Goal: Task Accomplishment & Management: Complete application form

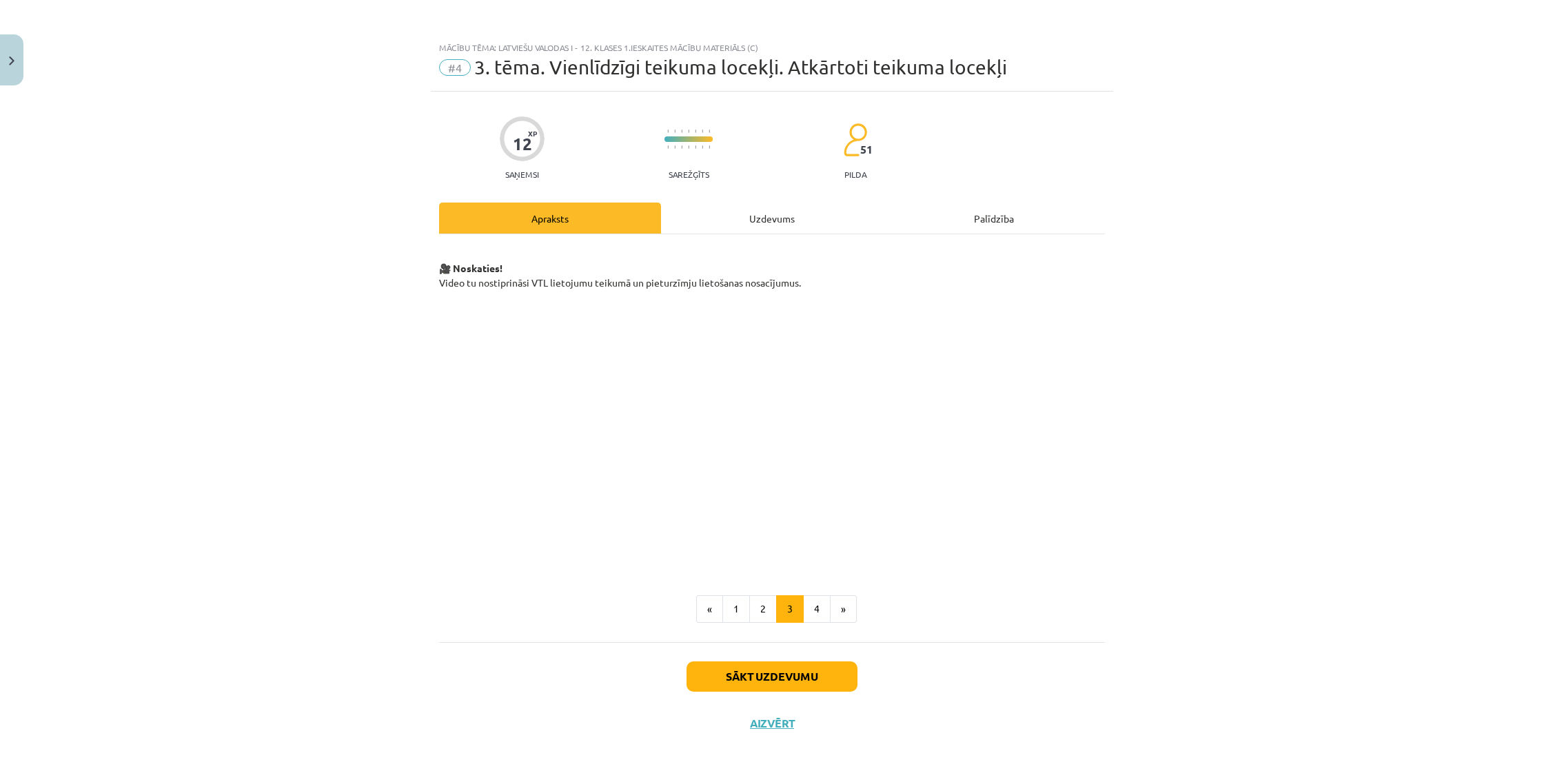
scroll to position [342, 0]
click at [822, 604] on button "4" at bounding box center [816, 609] width 28 height 28
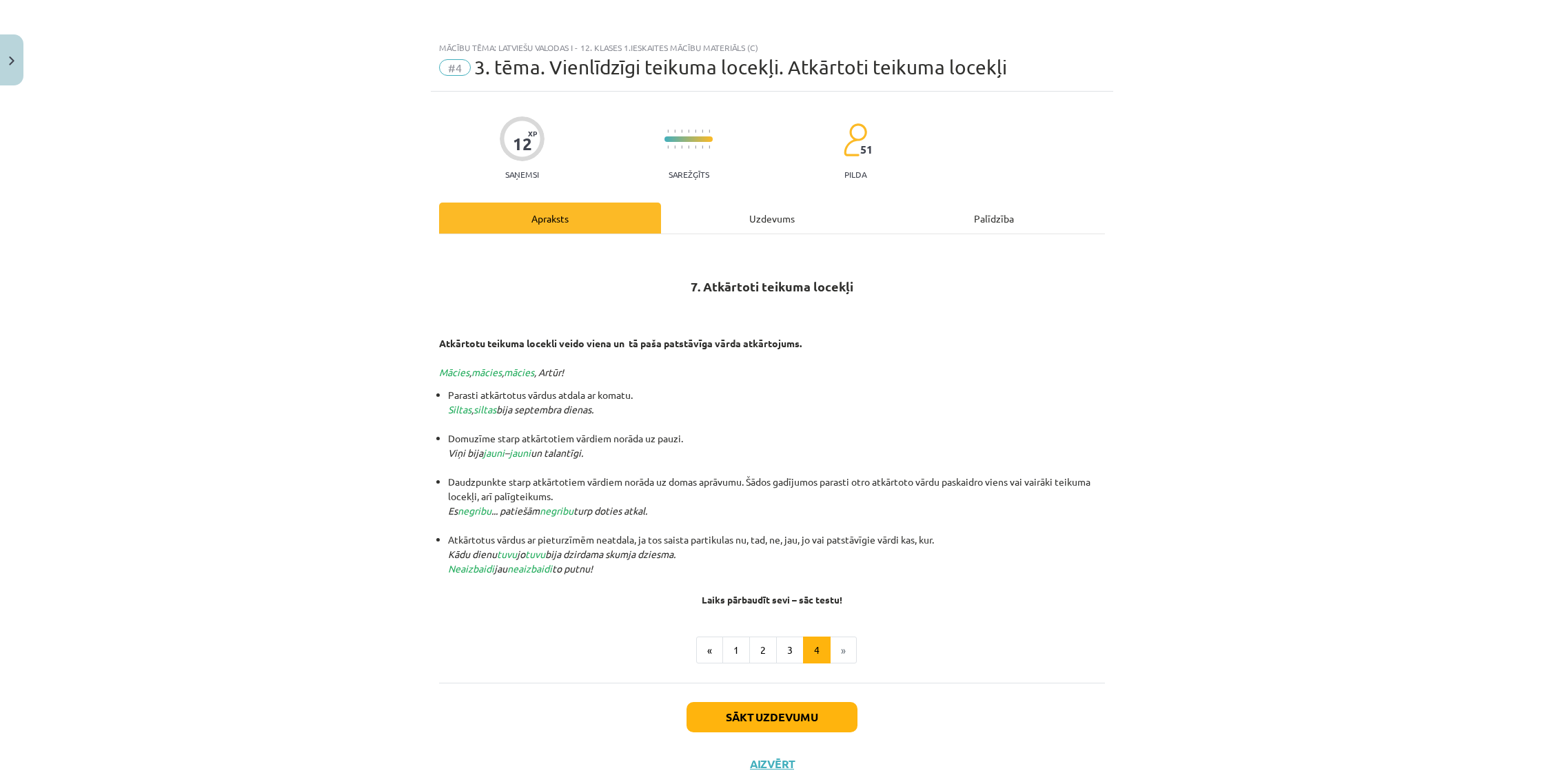
scroll to position [38, 0]
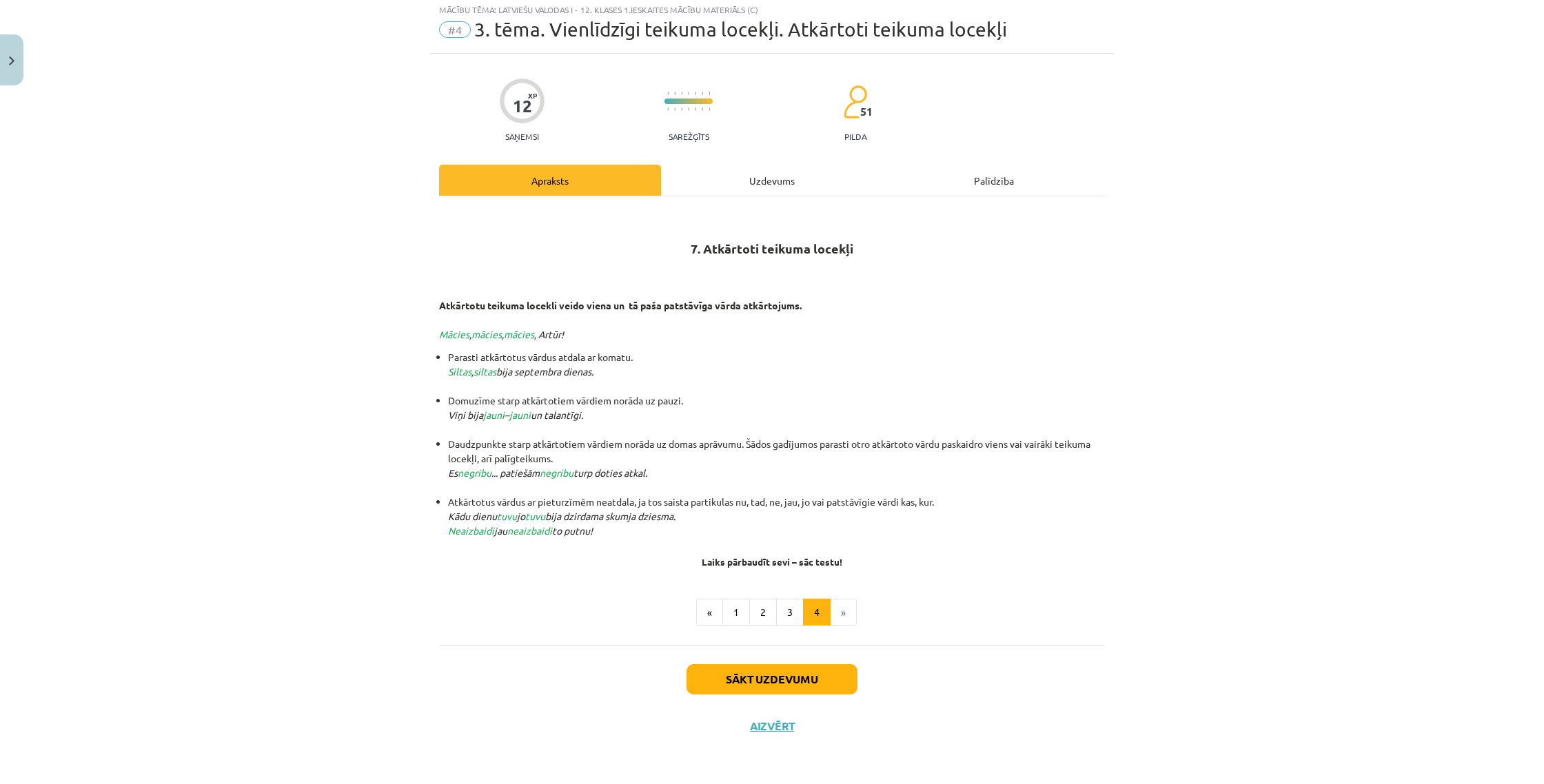
click at [941, 659] on div "Sākt uzdevumu Aizvērt" at bounding box center [772, 693] width 666 height 97
click at [842, 669] on button "Sākt uzdevumu" at bounding box center [772, 679] width 171 height 31
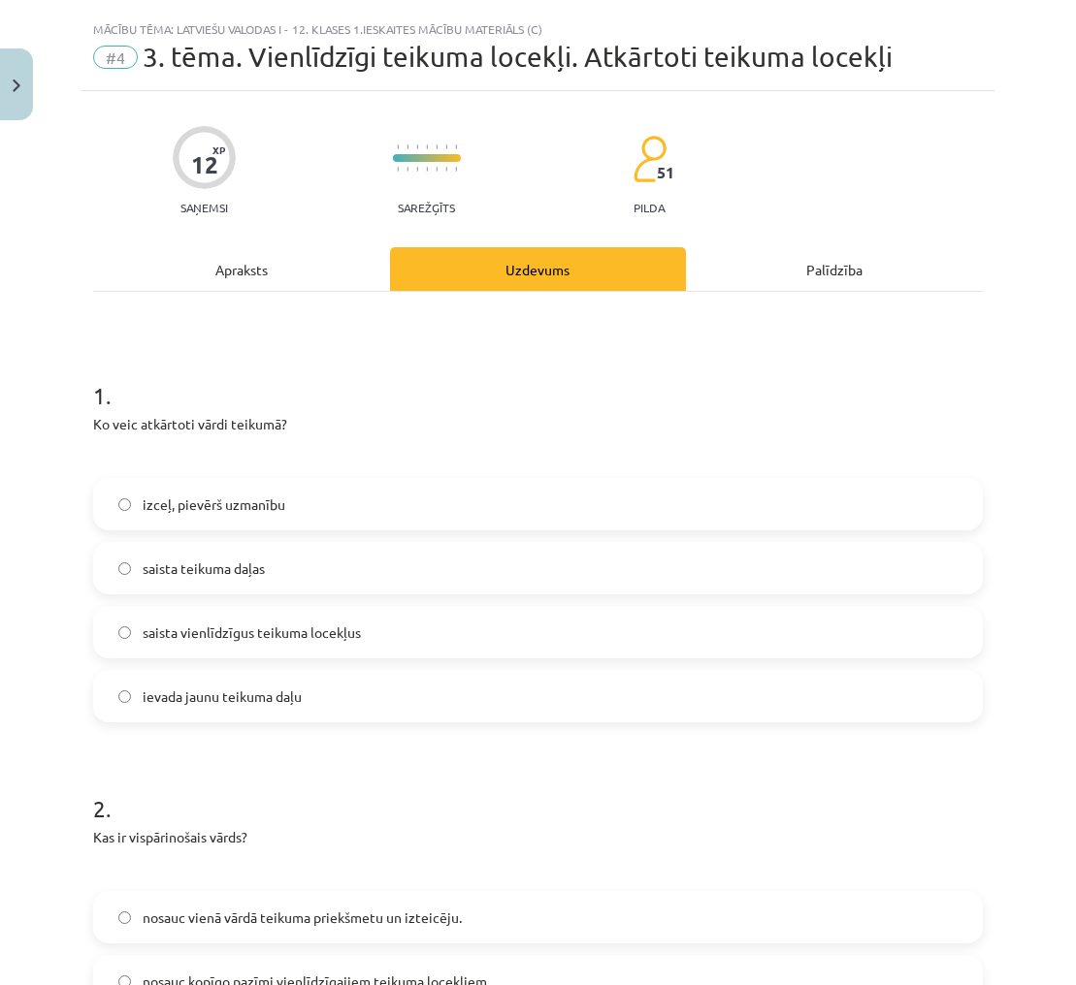
scroll to position [504, 0]
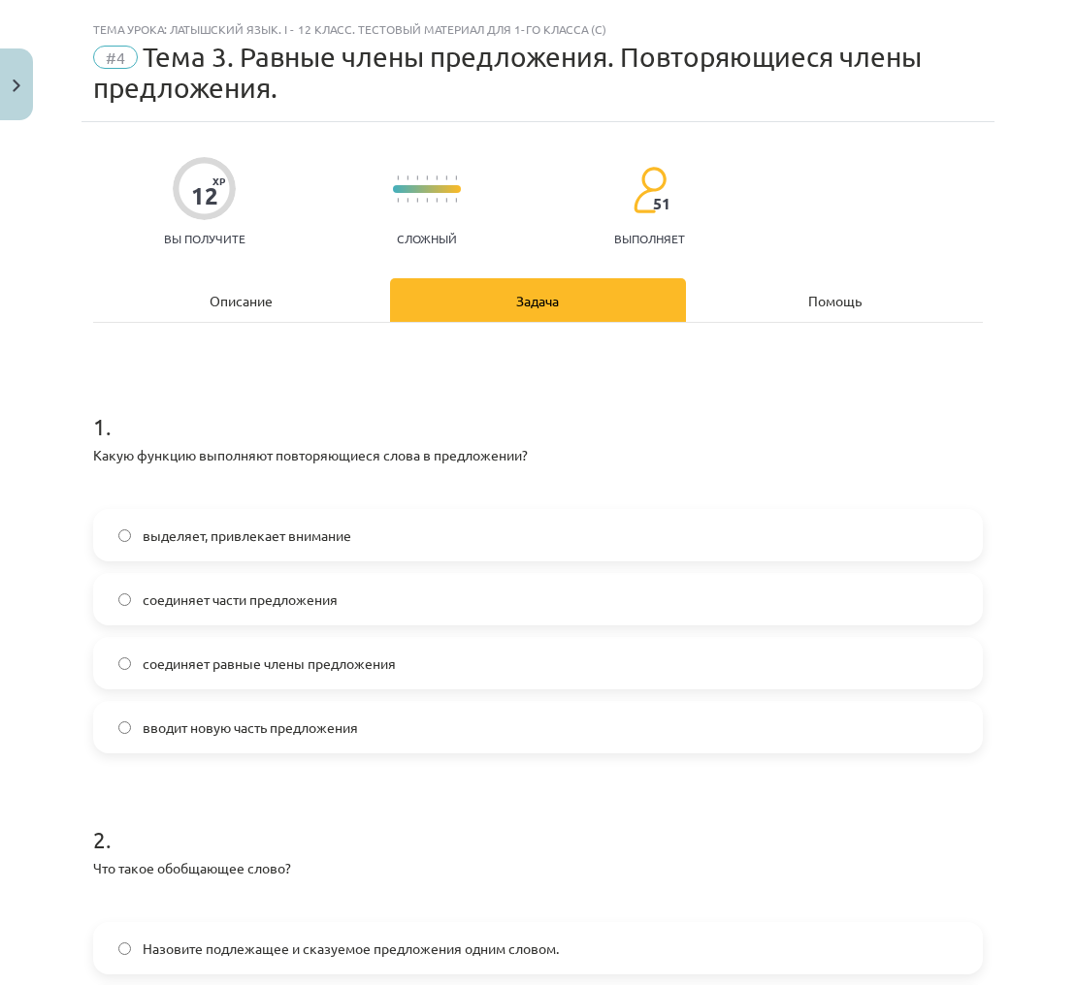
click at [231, 531] on font "выделяет, привлекает внимание" at bounding box center [247, 535] width 209 height 17
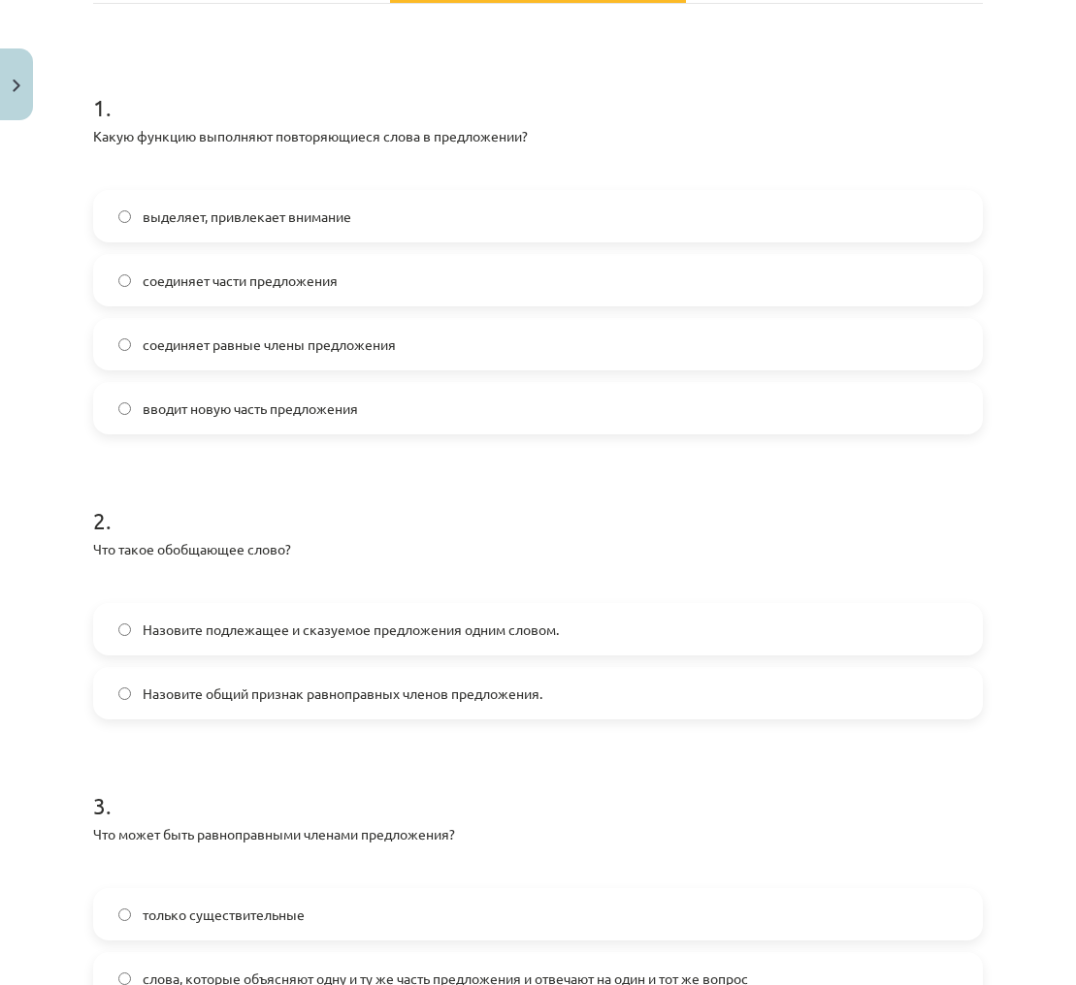
scroll to position [326, 0]
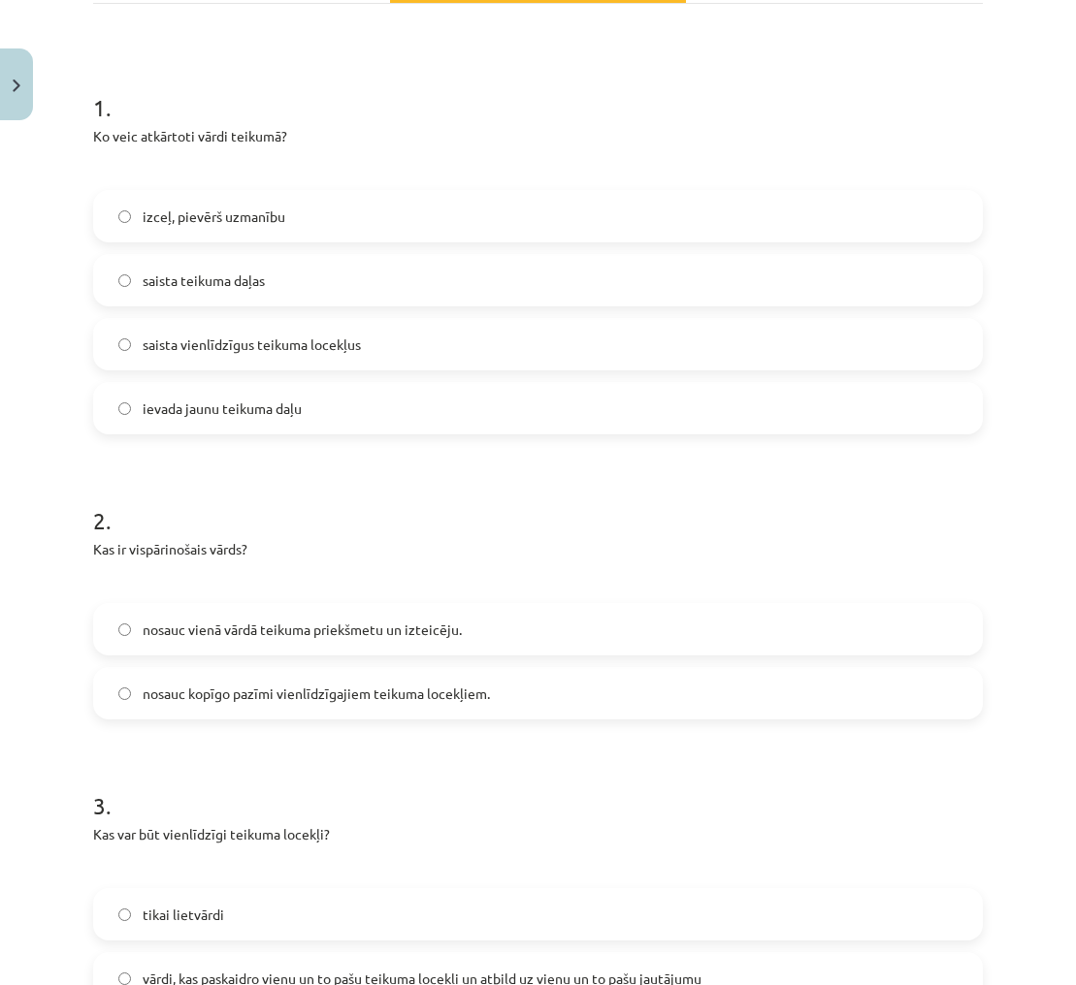
click at [321, 706] on label "nosauc kopīgo pazīmi vienlīdzīgajiem teikuma locekļiem." at bounding box center [538, 693] width 886 height 48
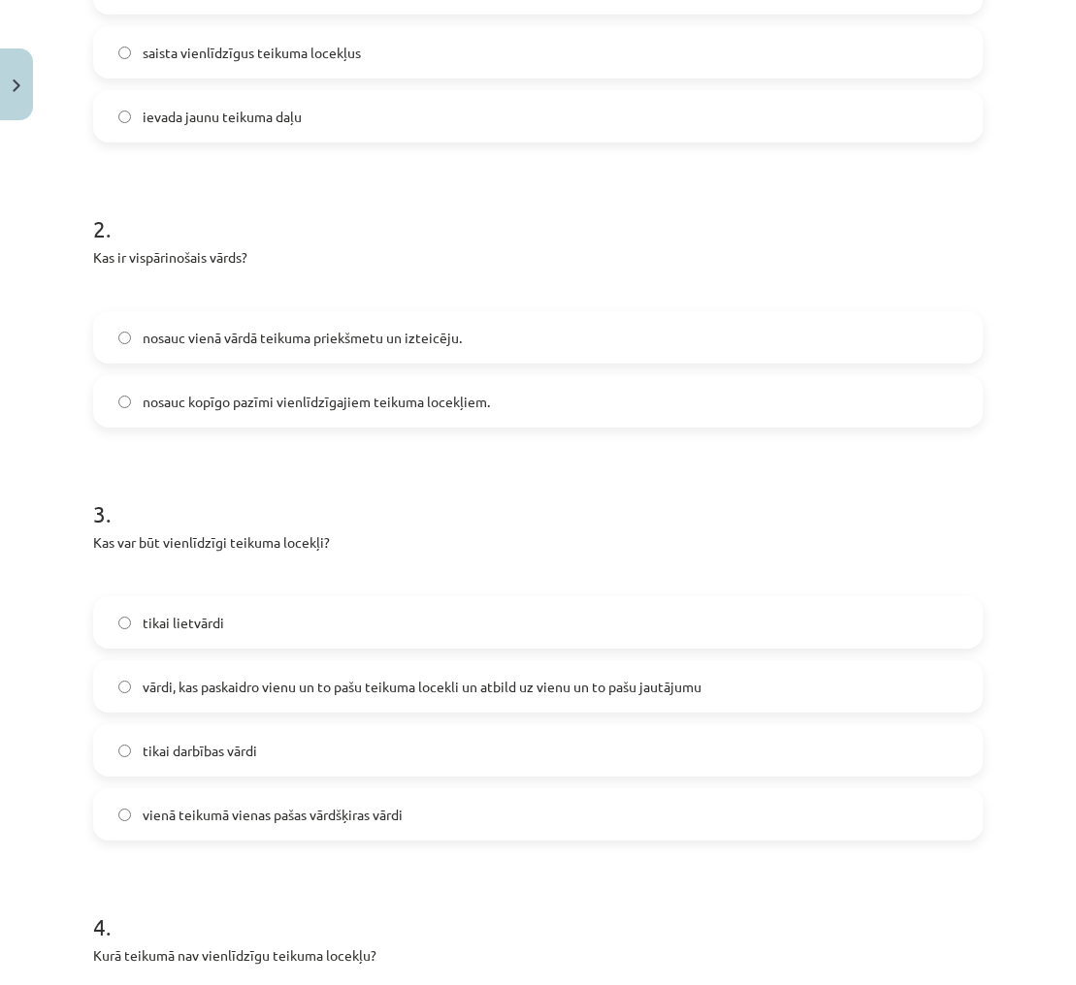
scroll to position [649, 0]
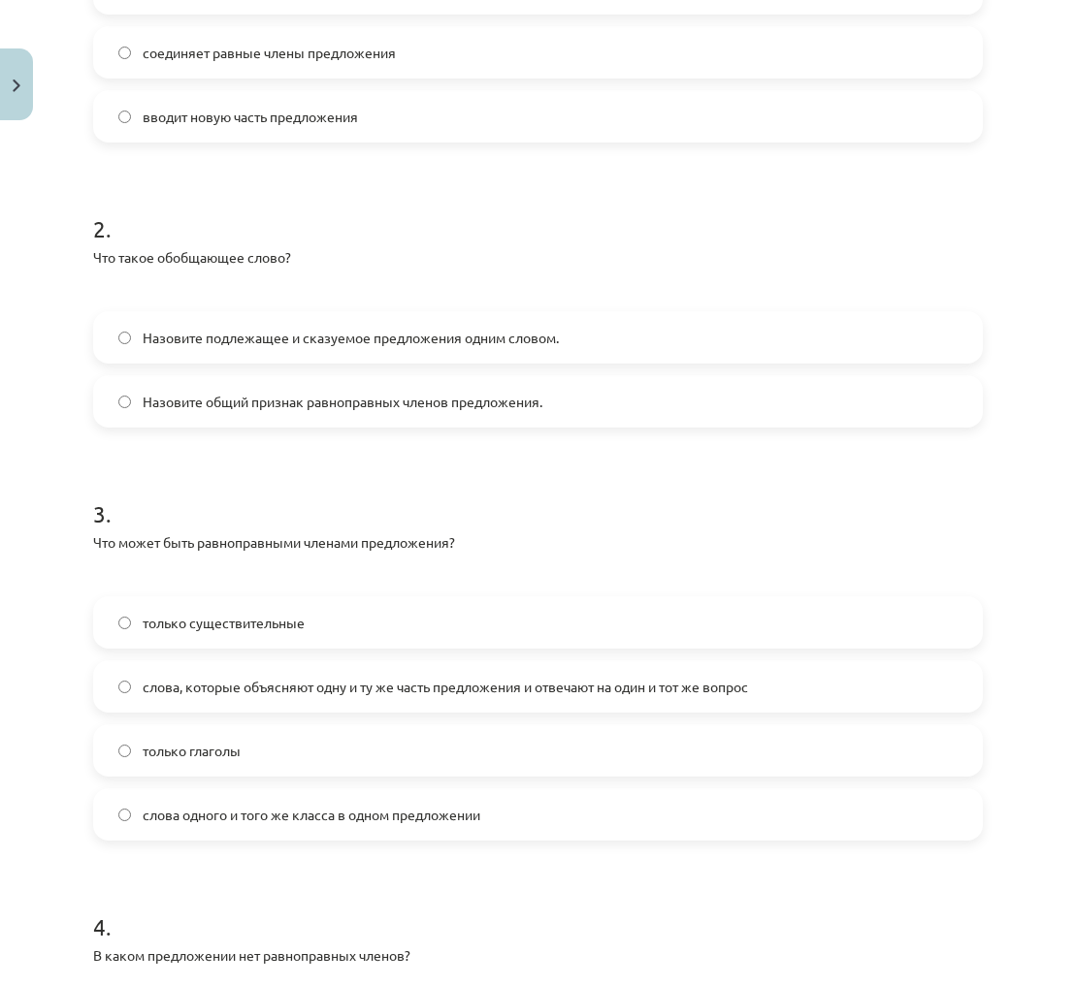
click at [775, 679] on label "слова, которые объясняют одну и ту же часть предложения и отвечают на один и то…" at bounding box center [538, 686] width 886 height 48
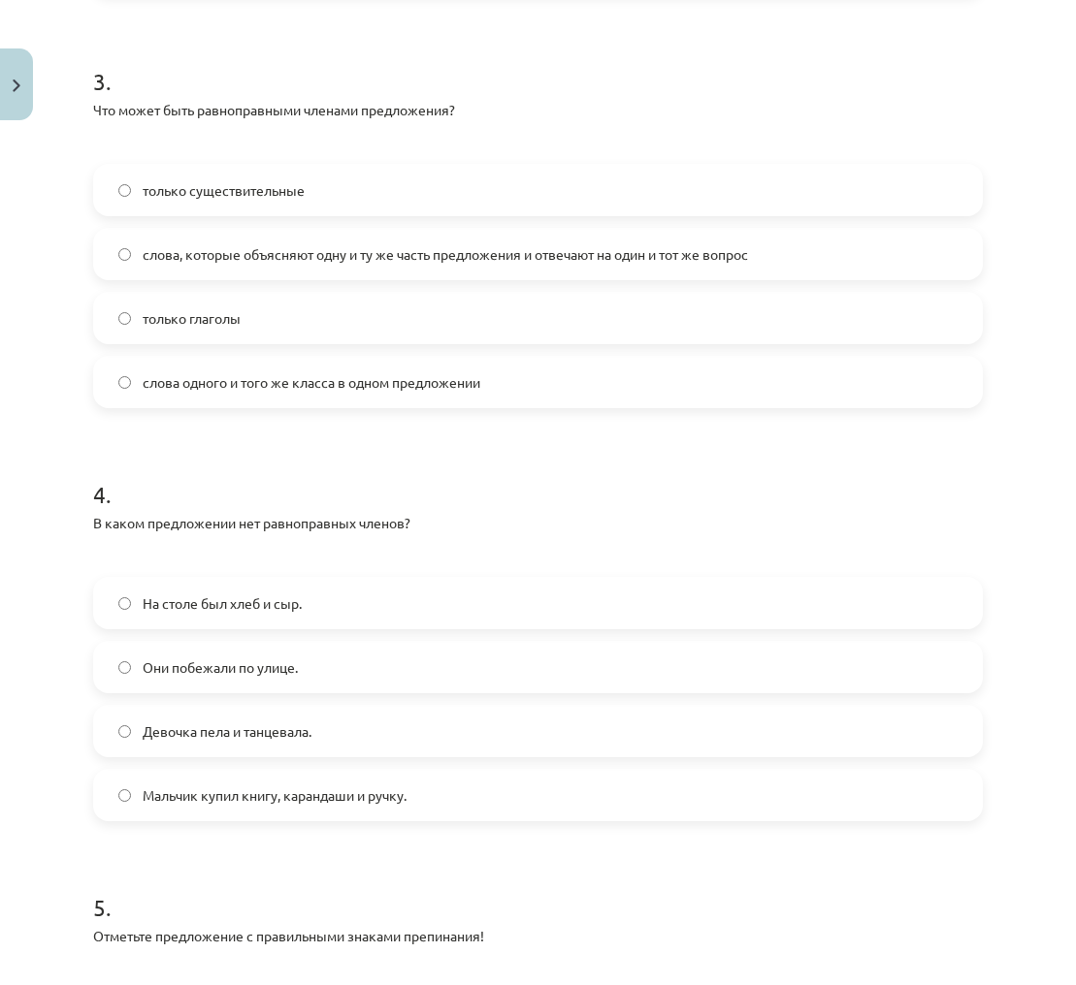
scroll to position [1050, 0]
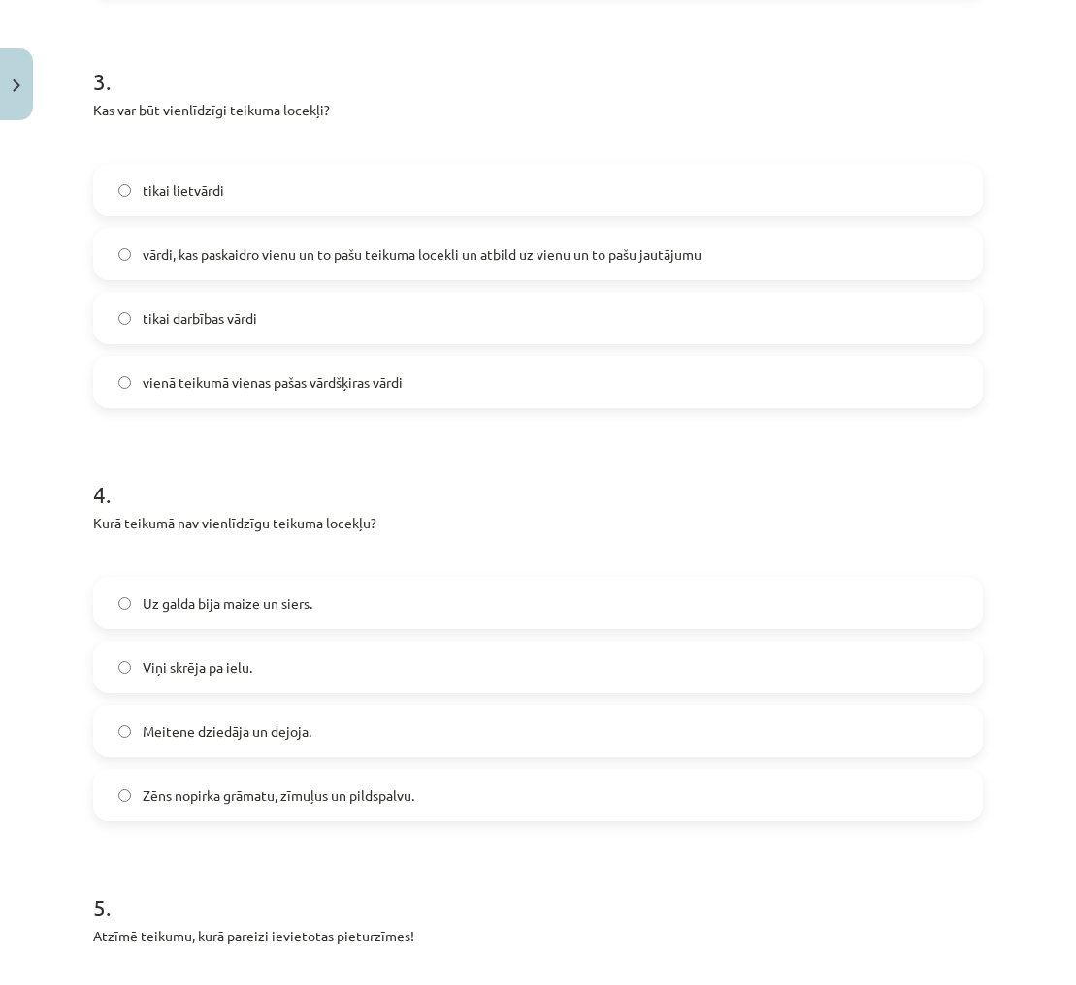
click at [309, 667] on label "Viņi skrēja pa ielu." at bounding box center [538, 667] width 886 height 48
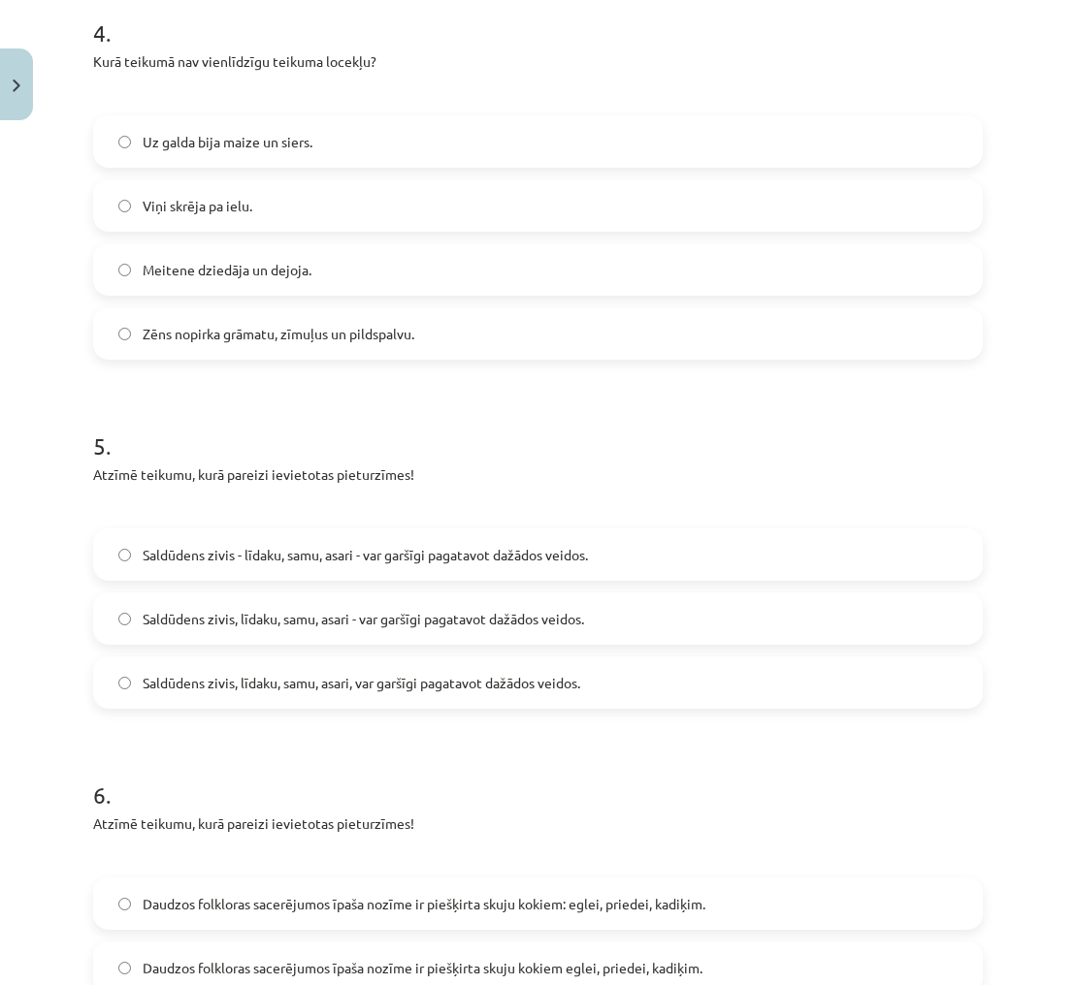
scroll to position [1531, 0]
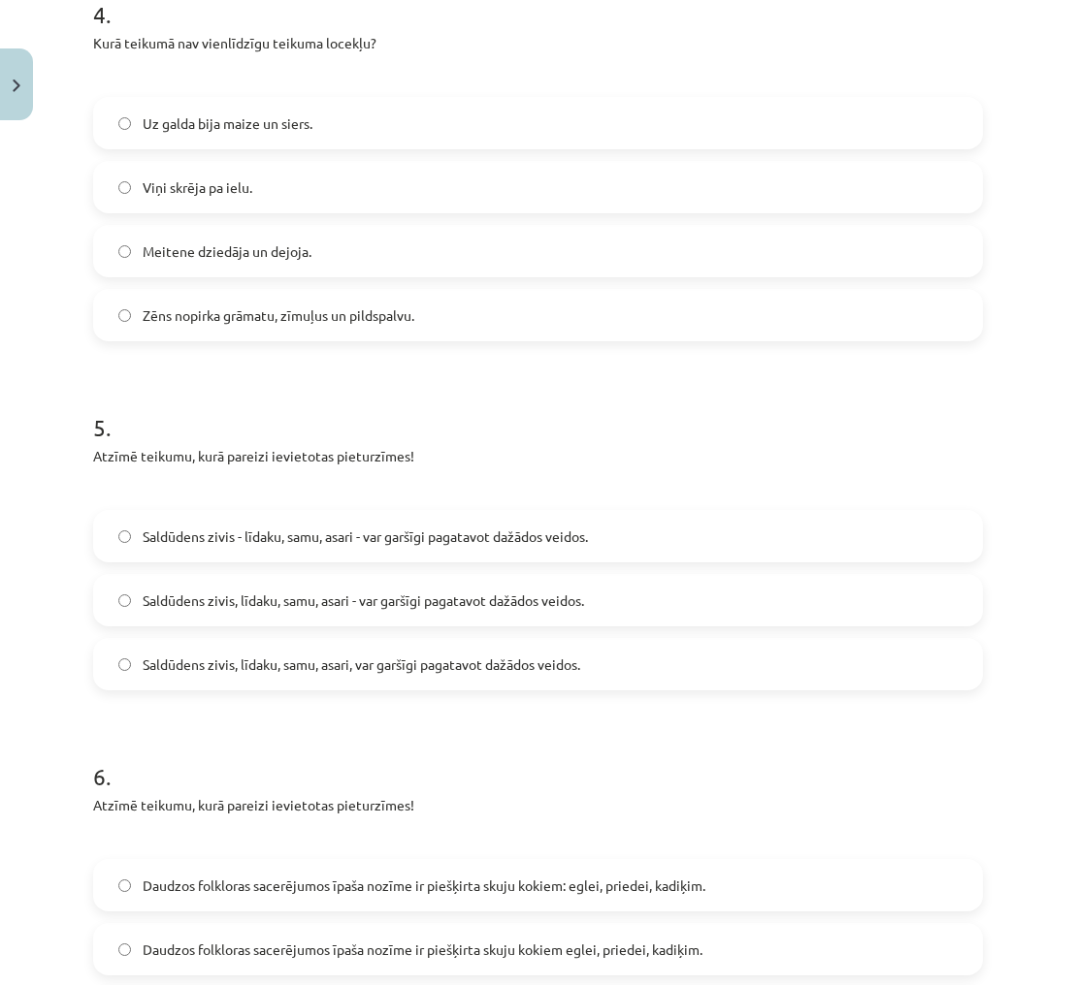
click at [508, 524] on label "Saldūdens zivis - līdaku, samu, asari - var garšīgi pagatavot dažādos veidos." at bounding box center [538, 536] width 886 height 48
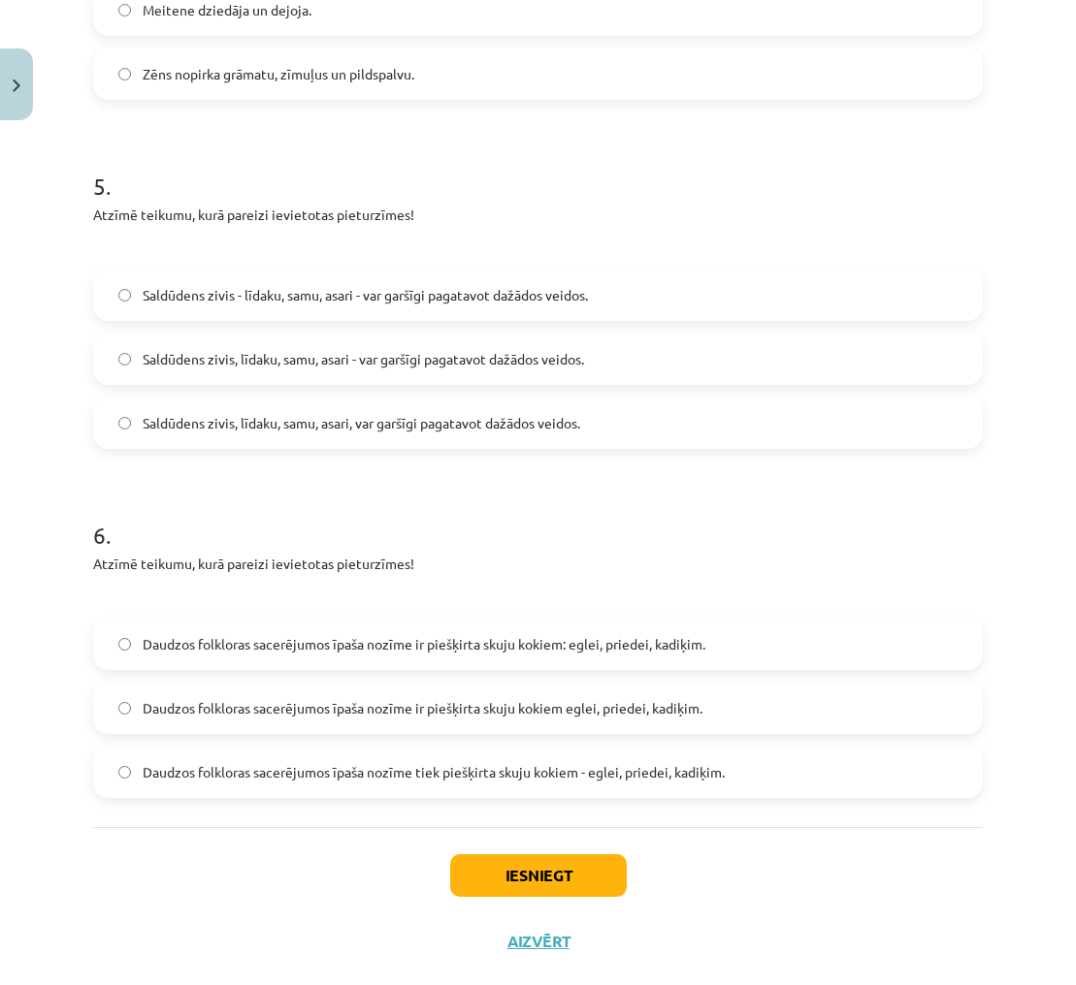
scroll to position [1807, 0]
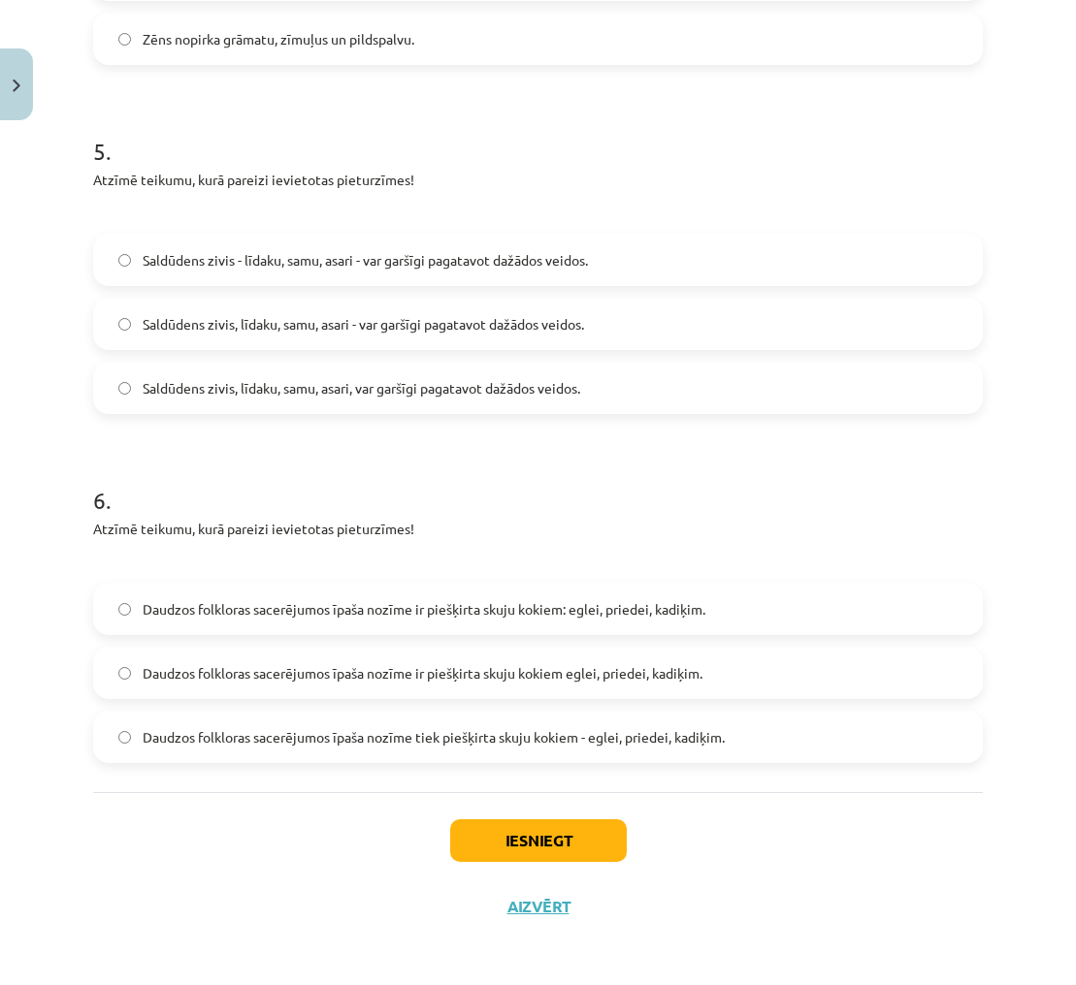
click at [686, 626] on label "Daudzos folkloras sacerējumos īpaša nozīme ir piešķirta skuju kokiem: eglei, pr…" at bounding box center [538, 609] width 886 height 48
click at [589, 842] on button "Iesniegt" at bounding box center [538, 841] width 177 height 43
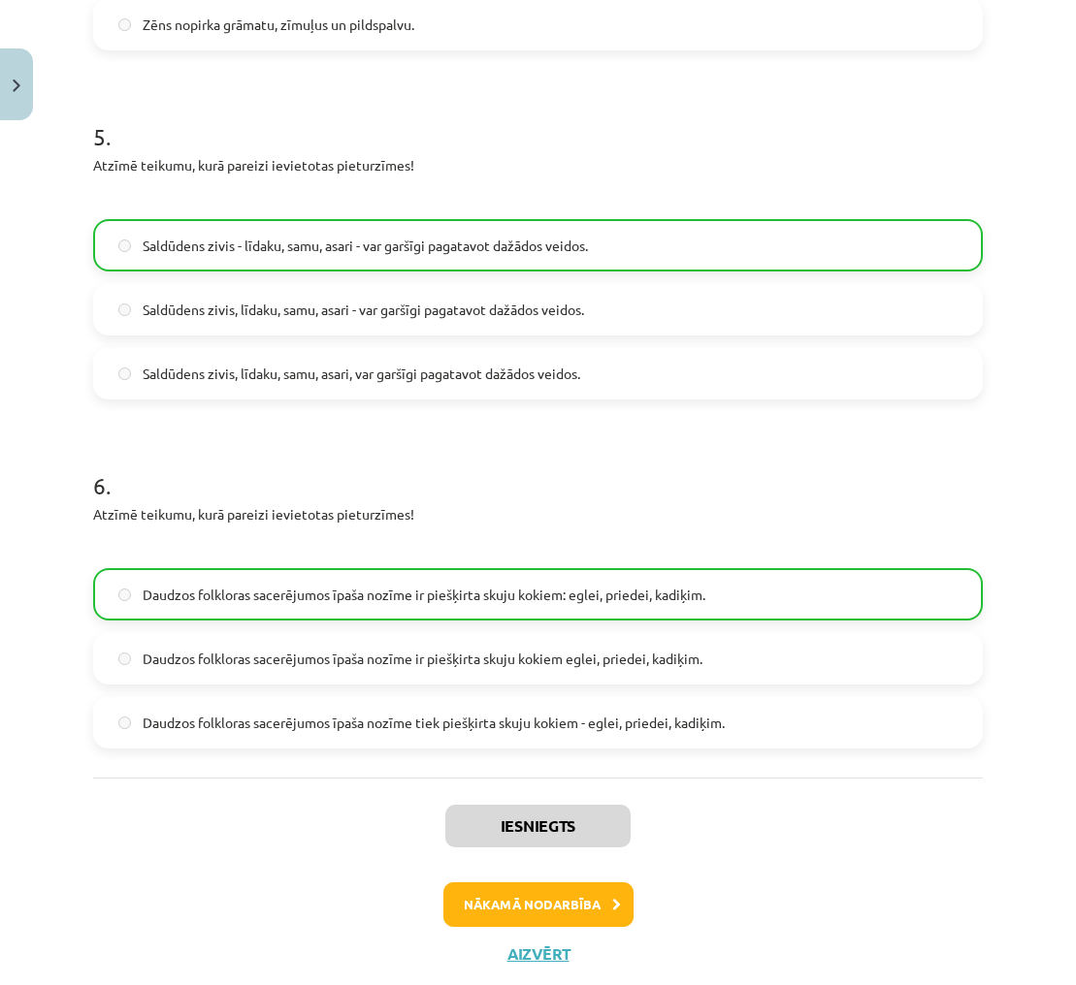
scroll to position [1871, 0]
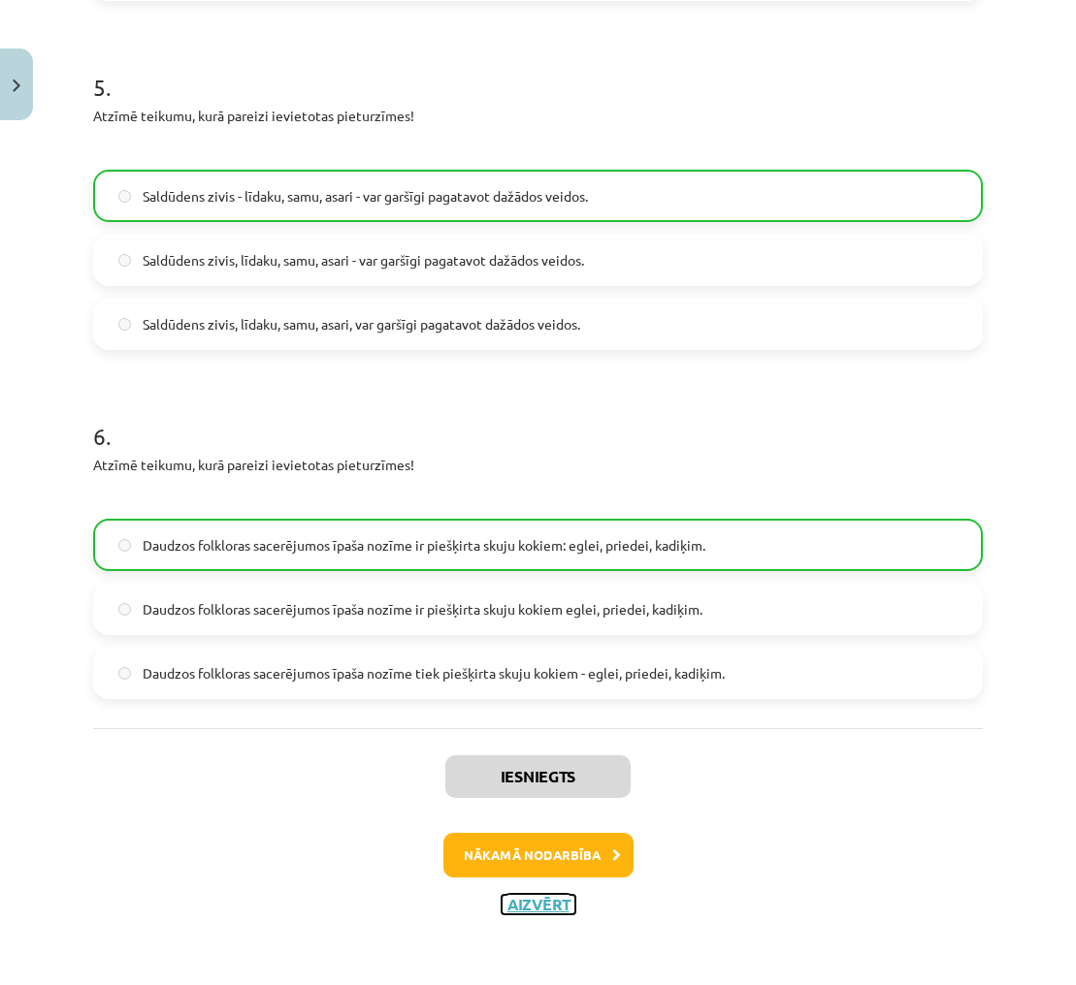
click at [549, 907] on button "Aizvērt" at bounding box center [538, 904] width 74 height 19
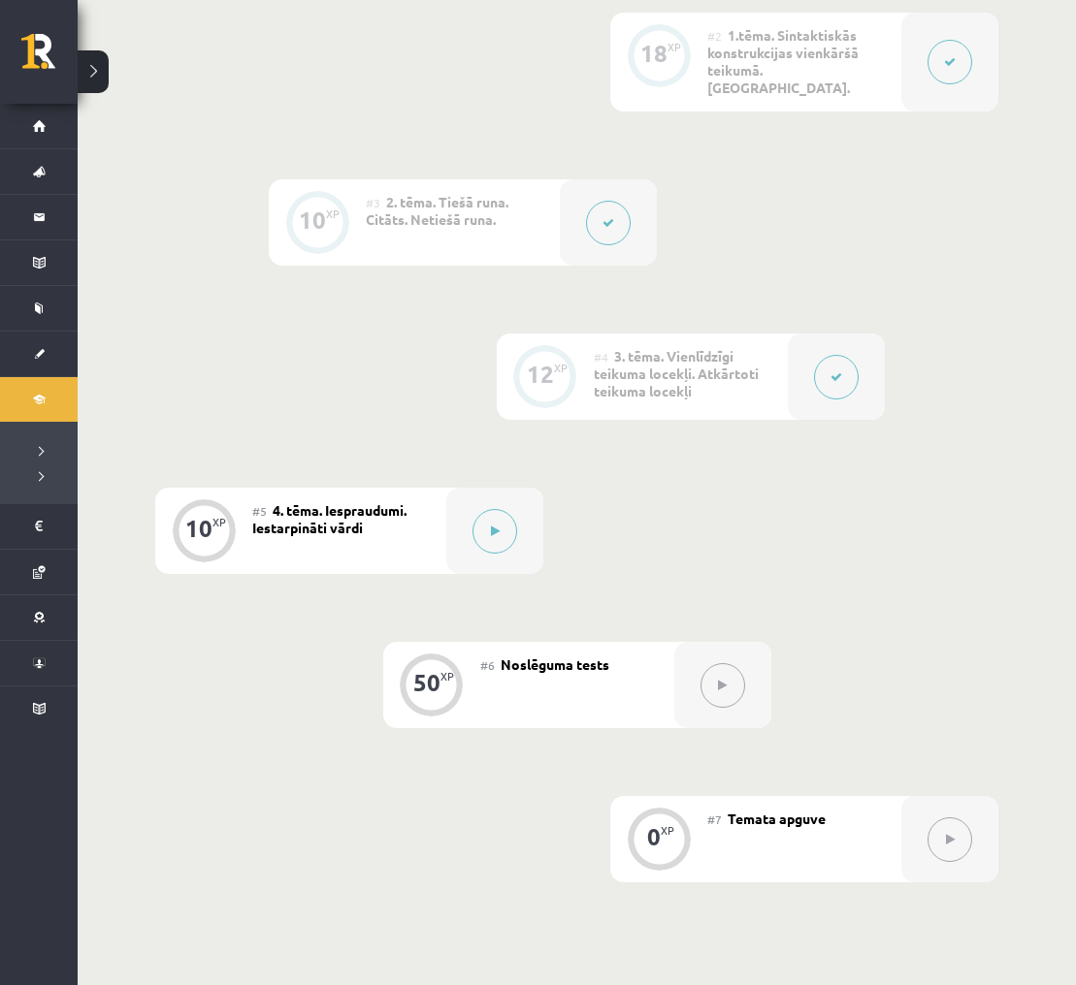
scroll to position [689, 0]
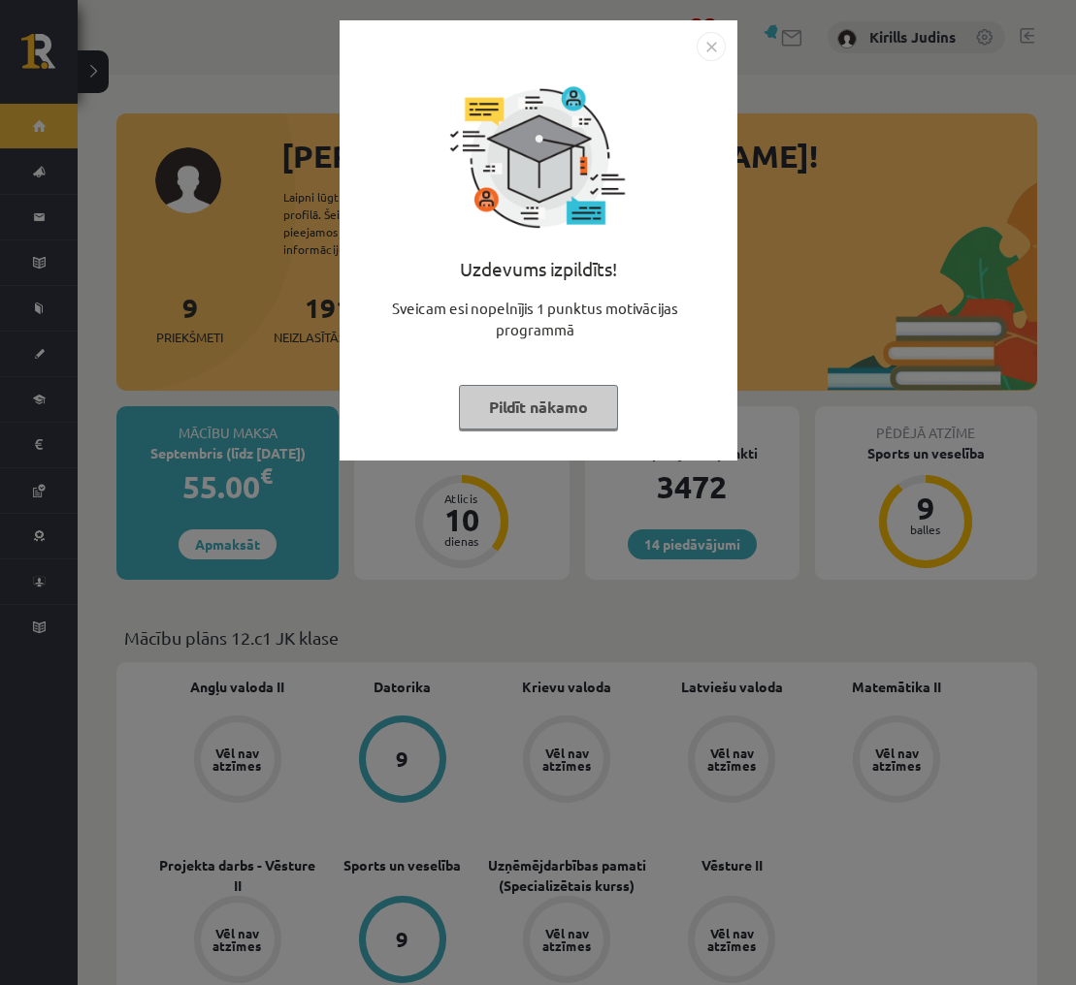
click at [709, 42] on img "Close" at bounding box center [710, 46] width 29 height 29
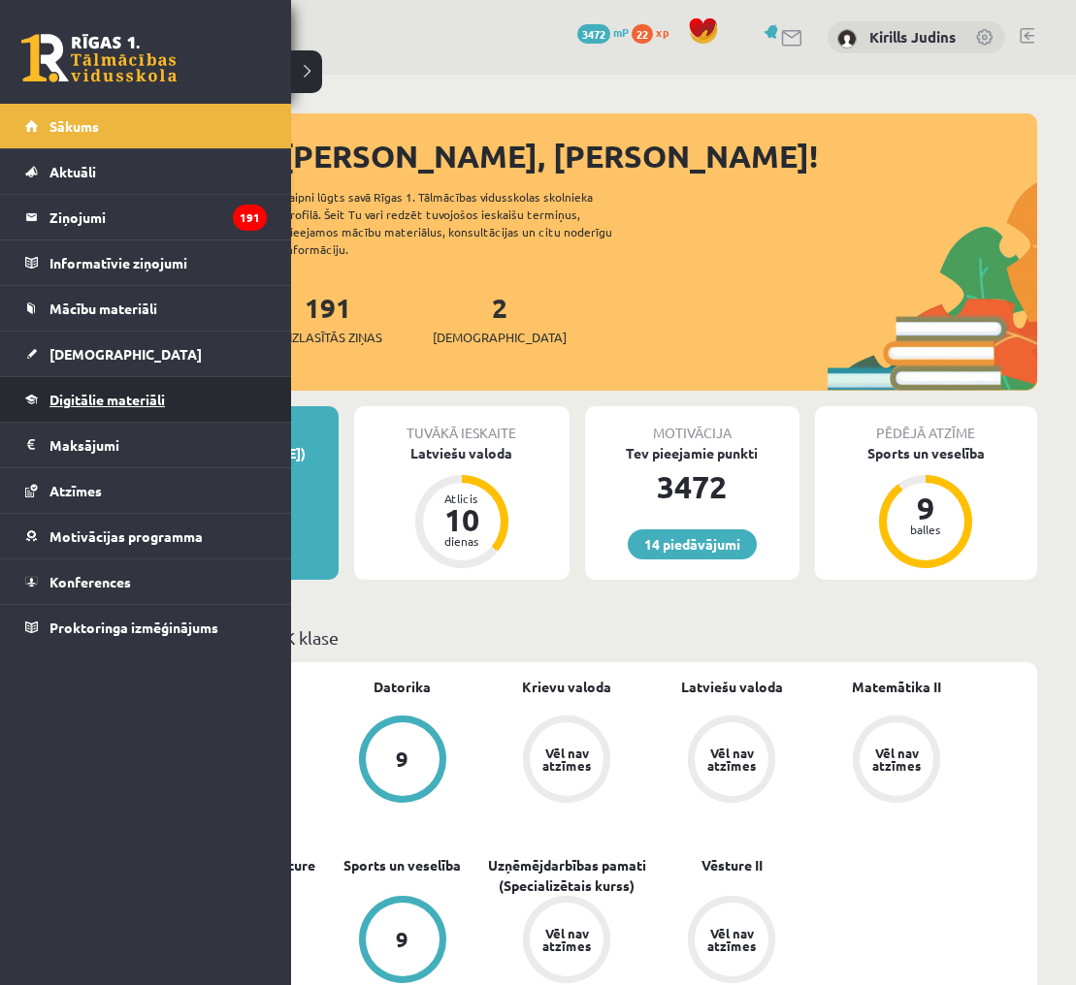
click at [93, 403] on span "Digitālie materiāli" at bounding box center [106, 399] width 115 height 17
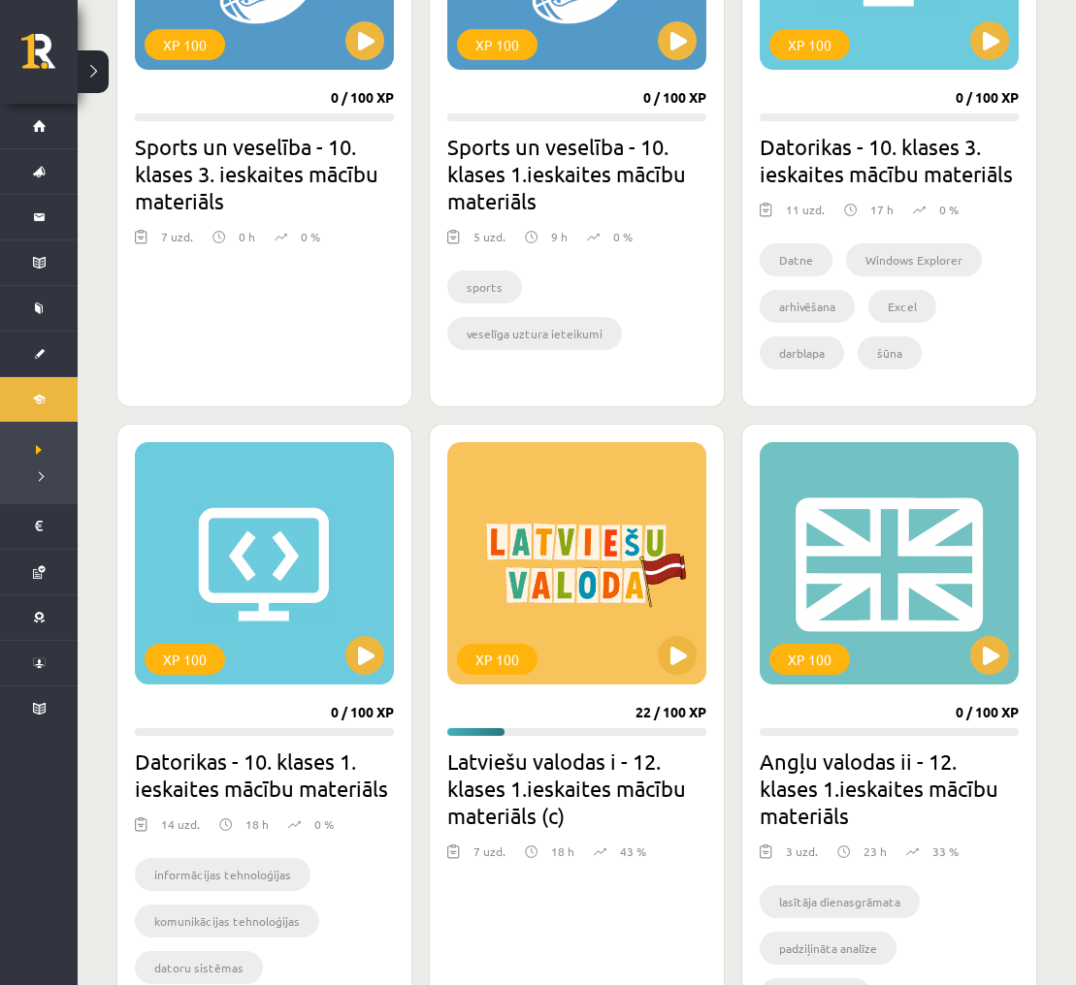
scroll to position [1368, 0]
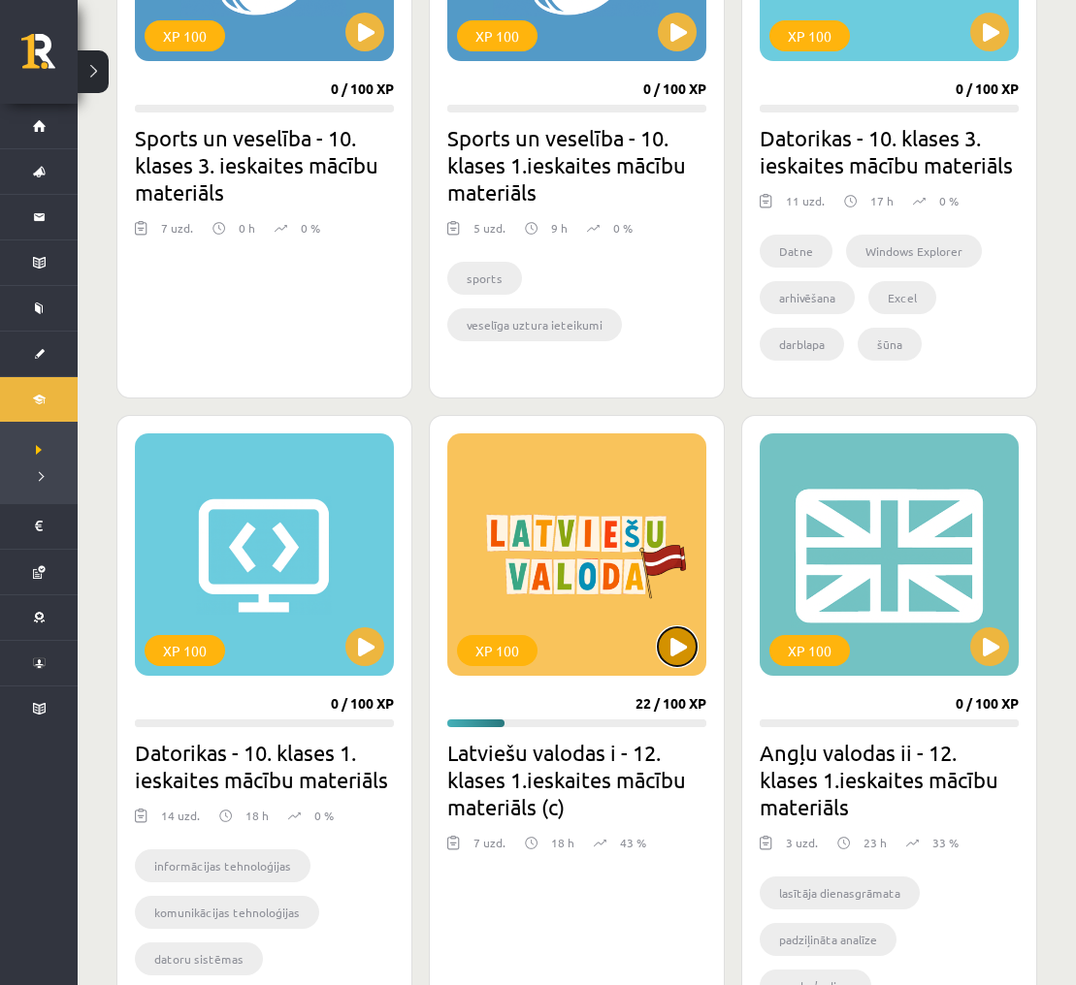
click at [673, 638] on button at bounding box center [677, 647] width 39 height 39
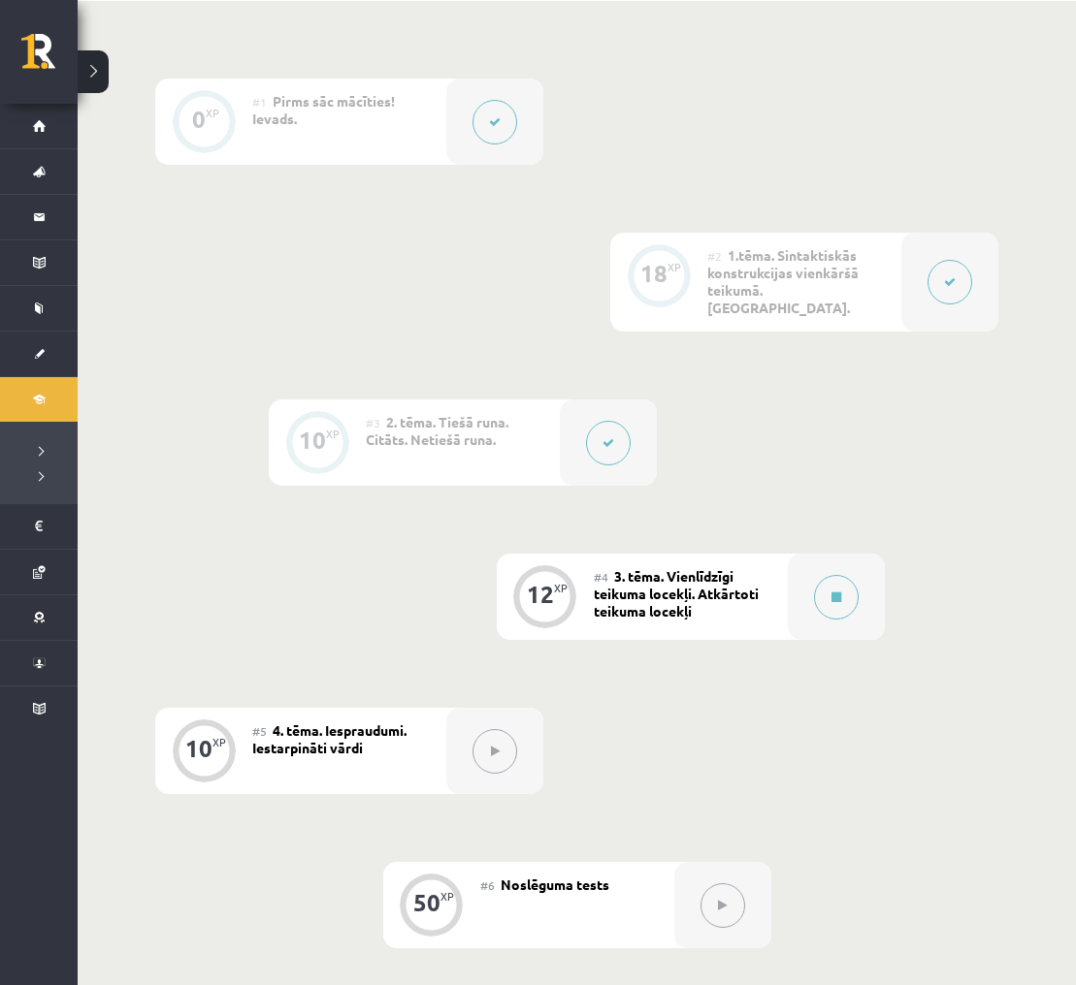
scroll to position [446, 0]
click at [829, 573] on button at bounding box center [836, 595] width 45 height 45
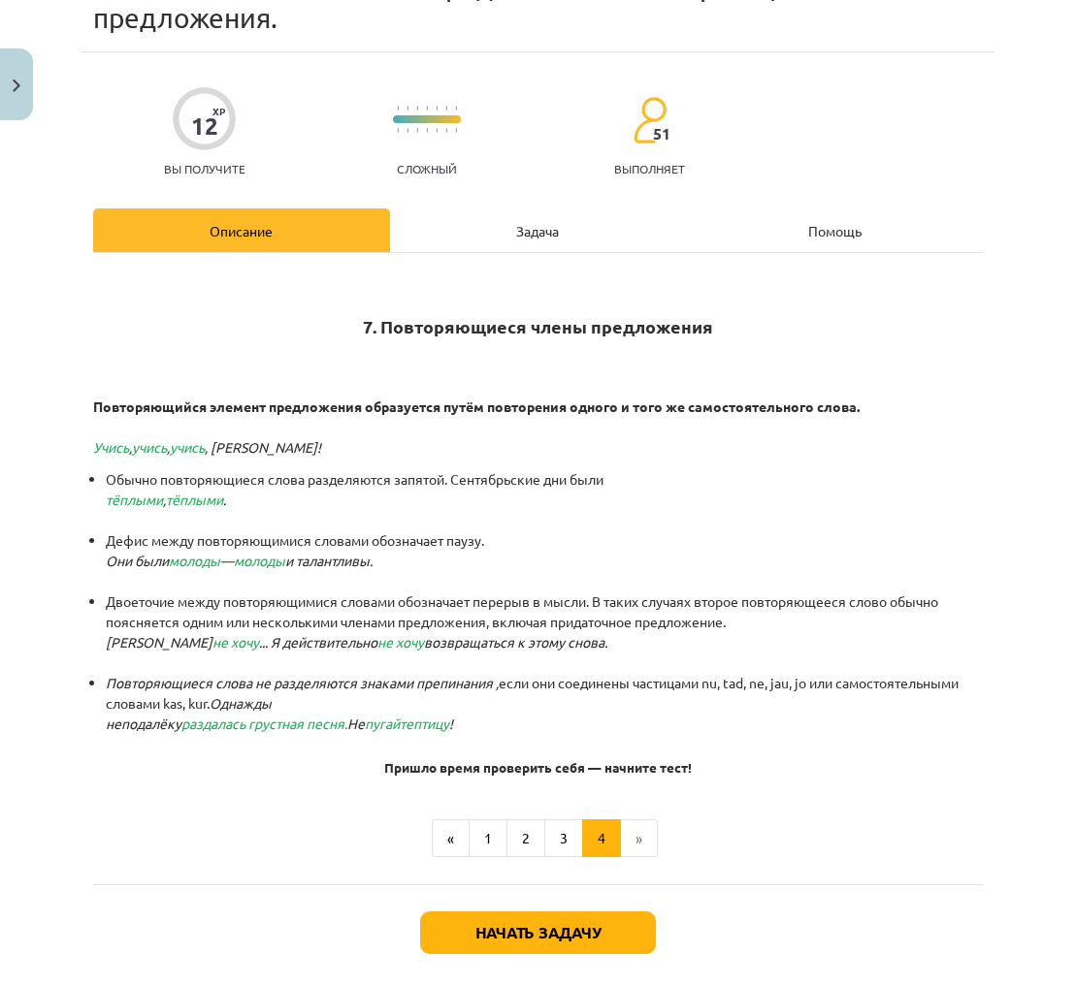
scroll to position [468, 0]
click at [556, 834] on button "3" at bounding box center [563, 839] width 39 height 39
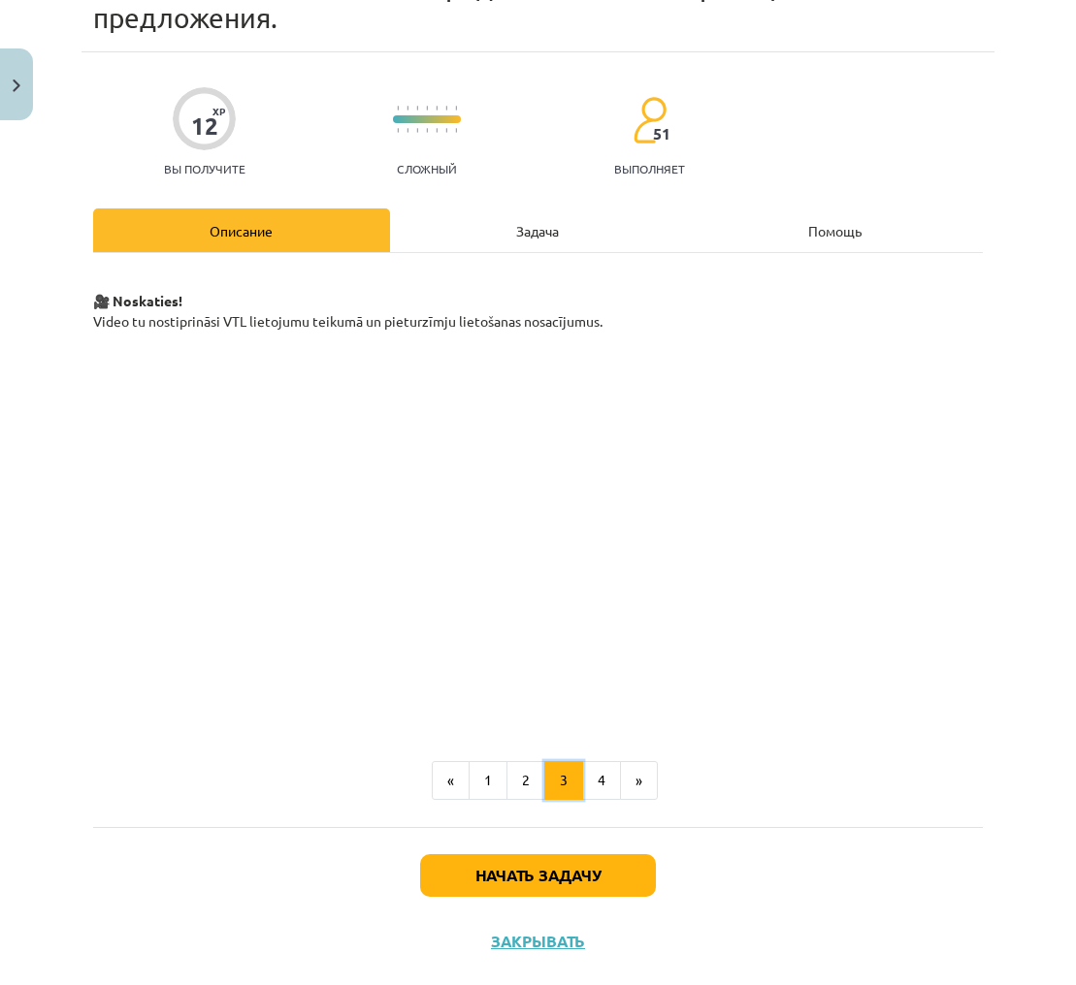
scroll to position [145, 0]
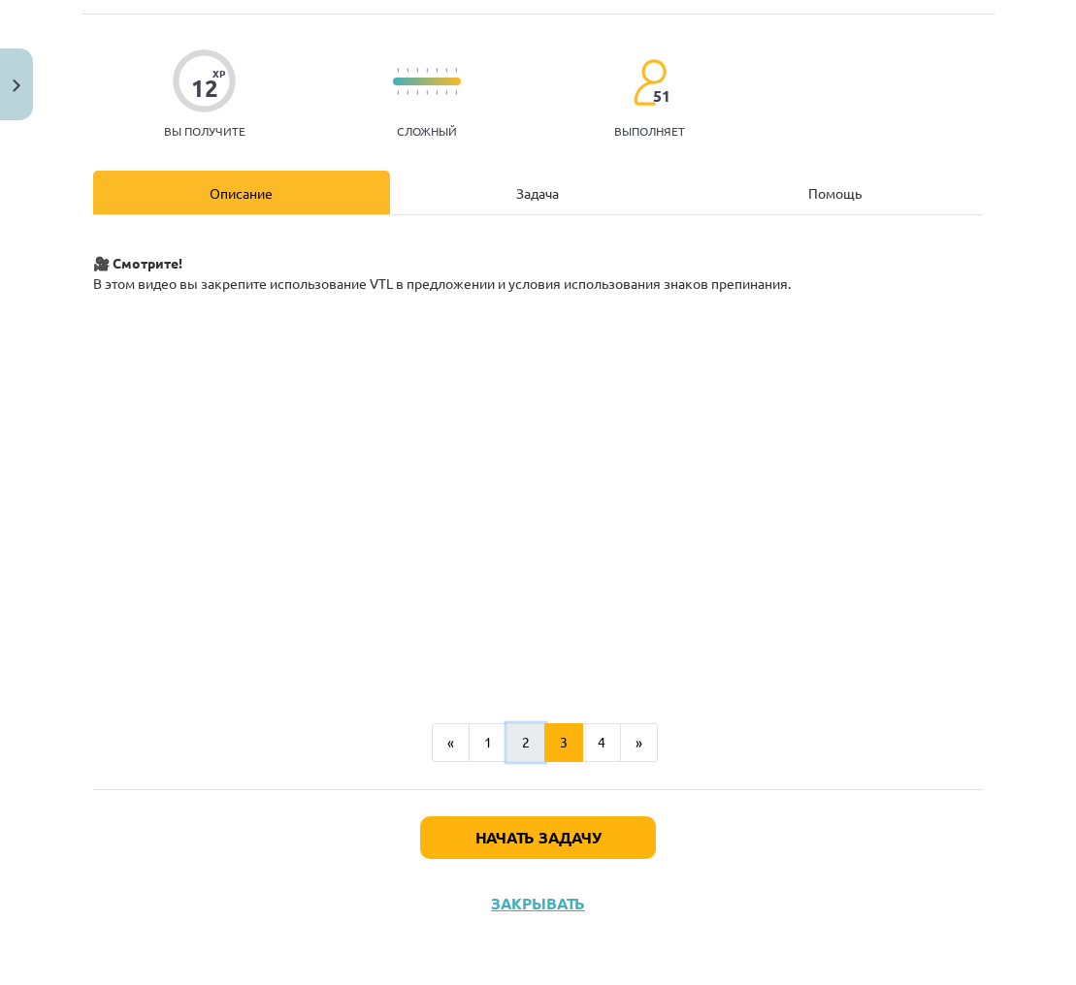
click at [529, 748] on font "2" at bounding box center [526, 741] width 8 height 17
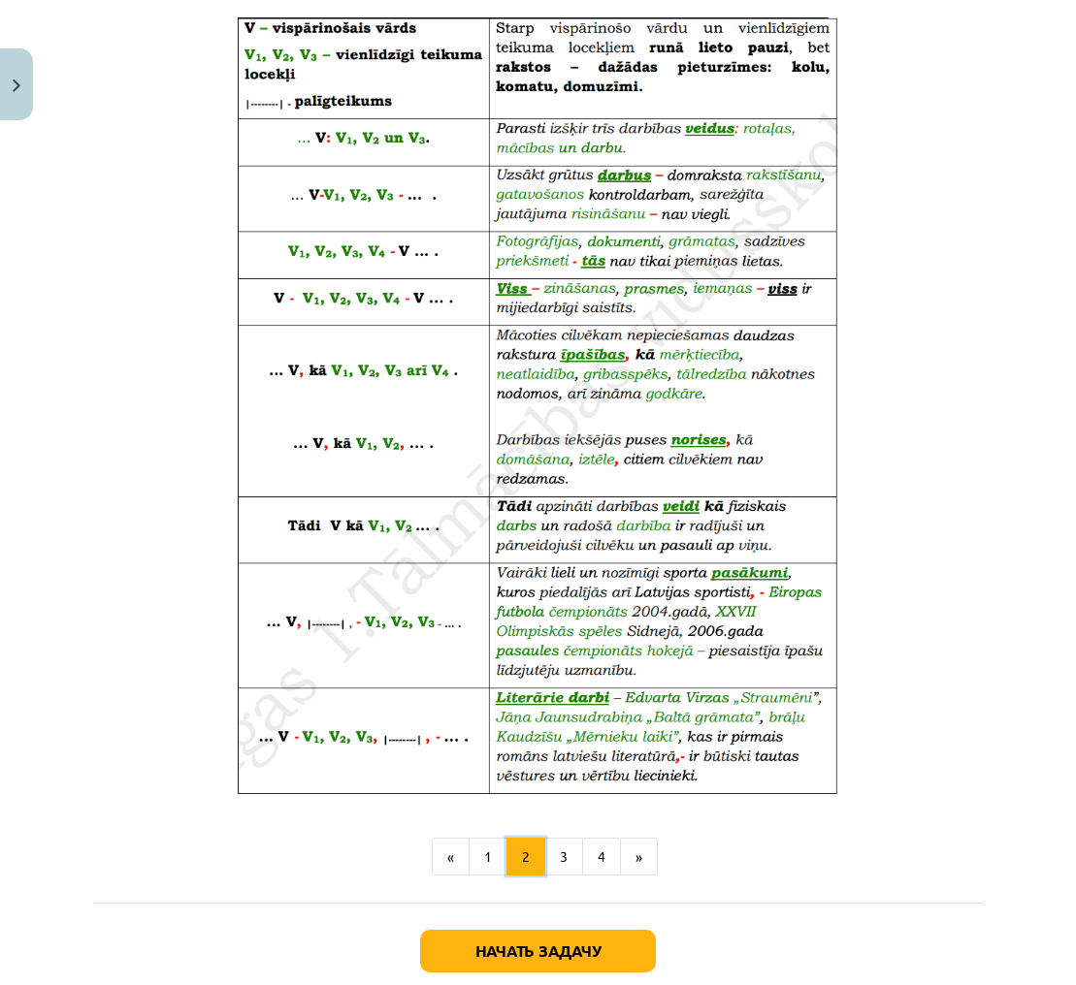
scroll to position [851, 0]
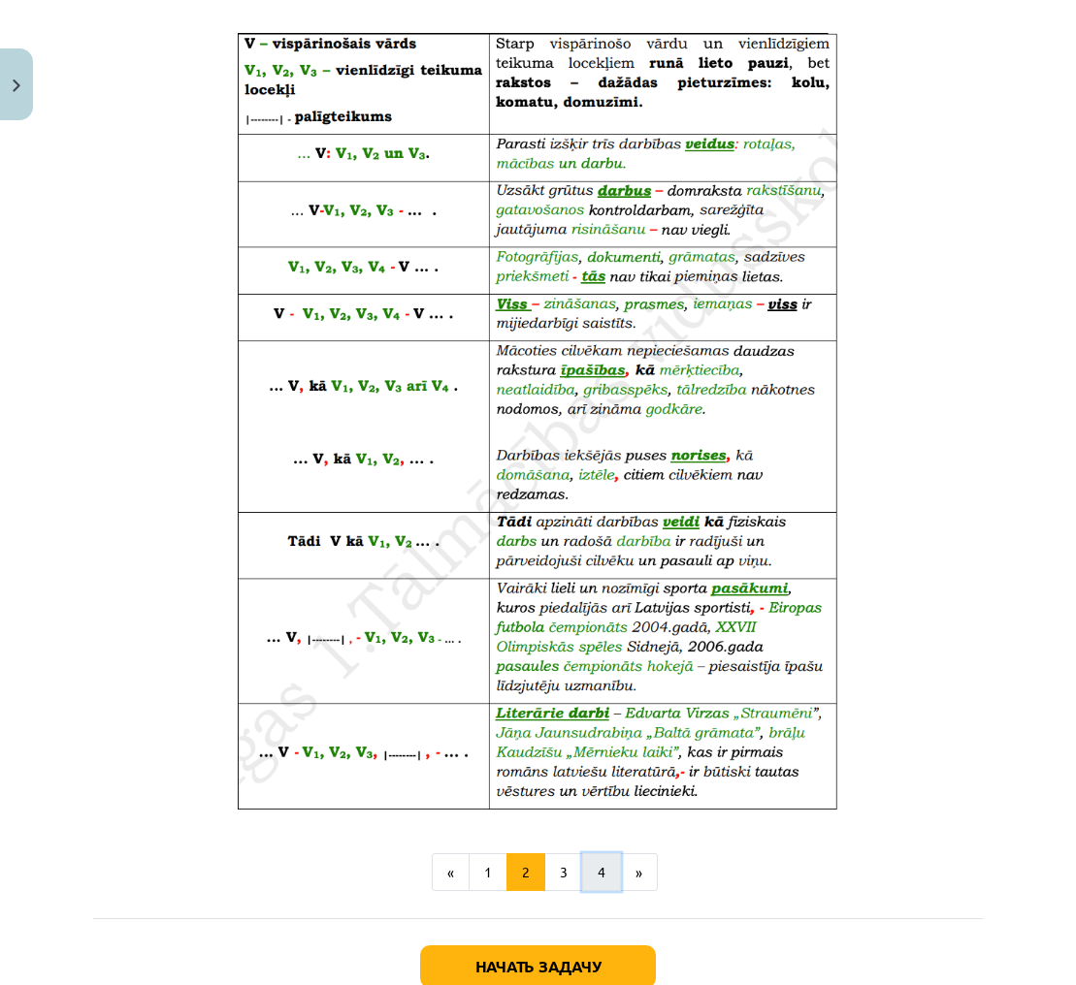
click at [601, 855] on button "4" at bounding box center [601, 873] width 39 height 39
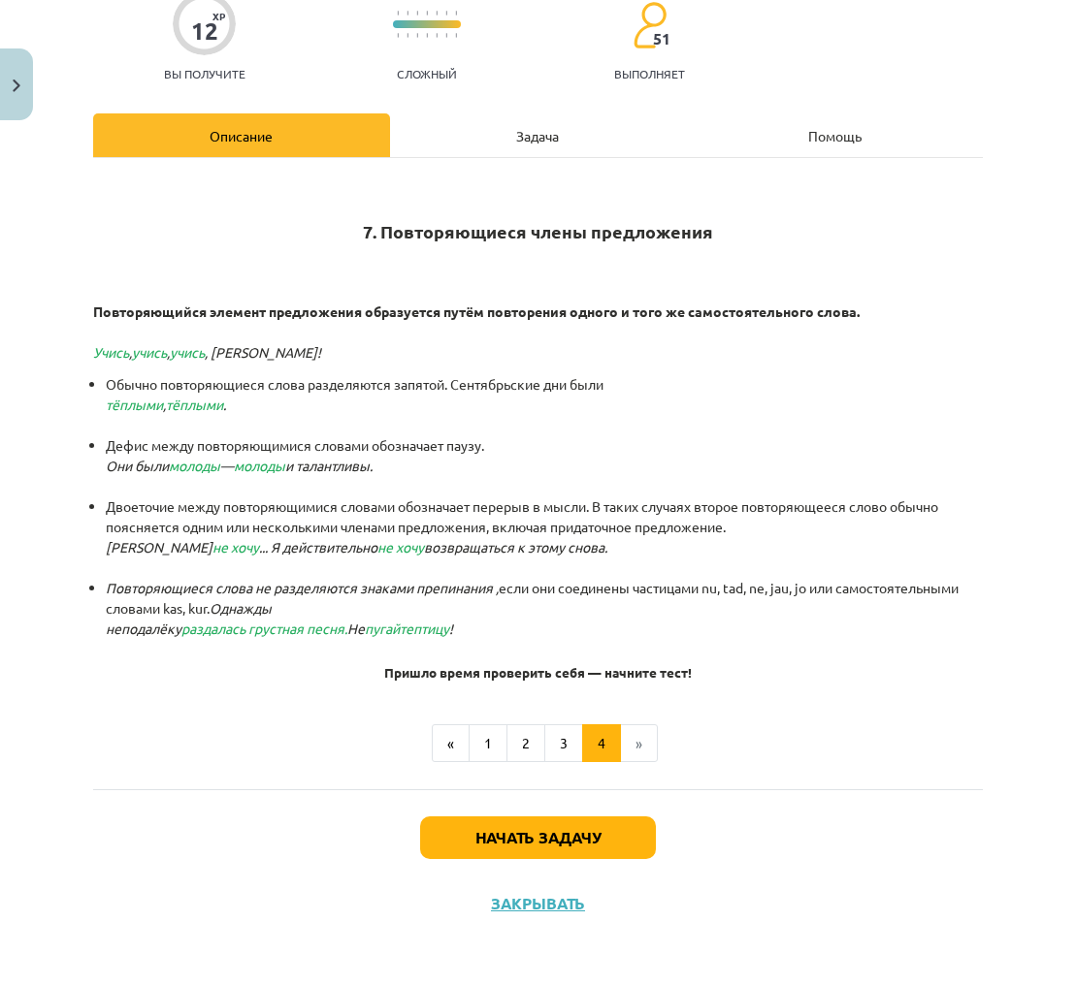
scroll to position [172, 0]
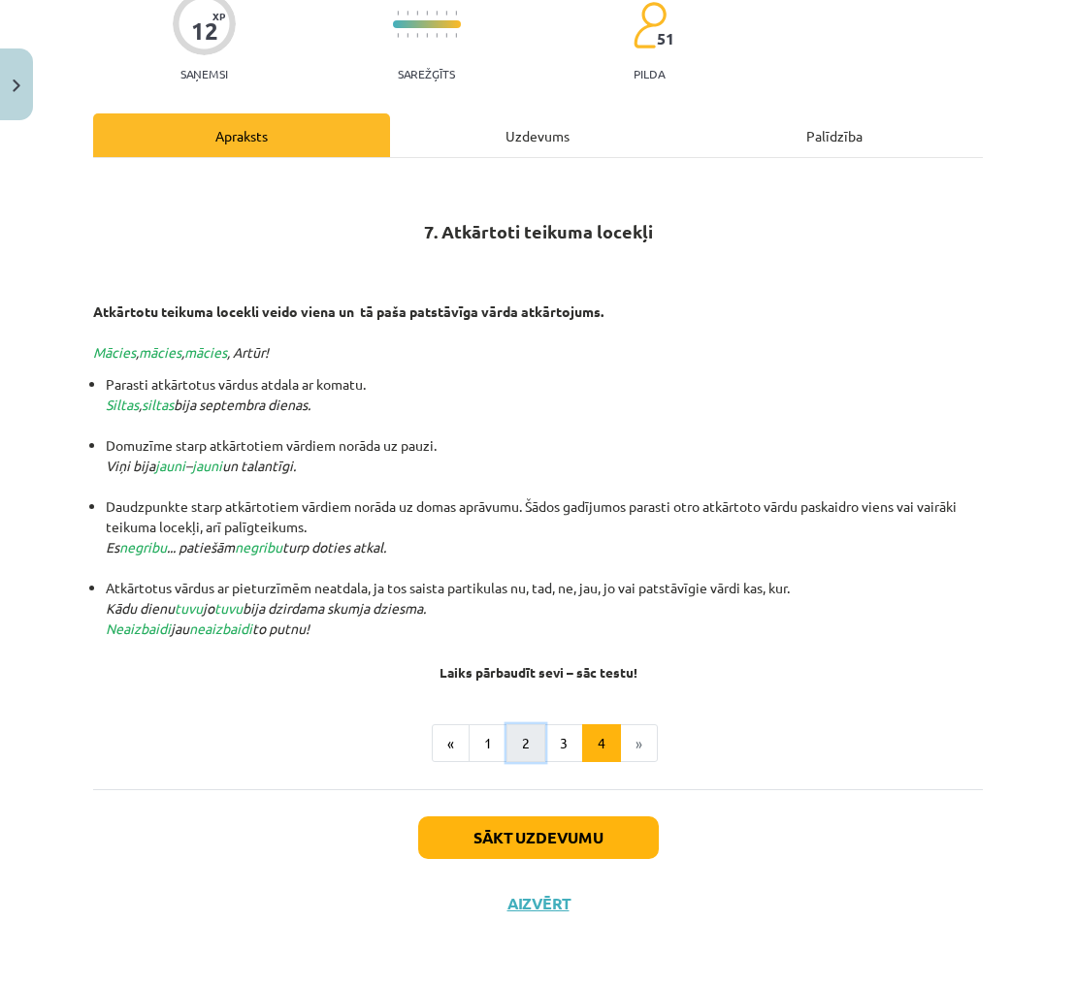
click at [523, 732] on button "2" at bounding box center [525, 744] width 39 height 39
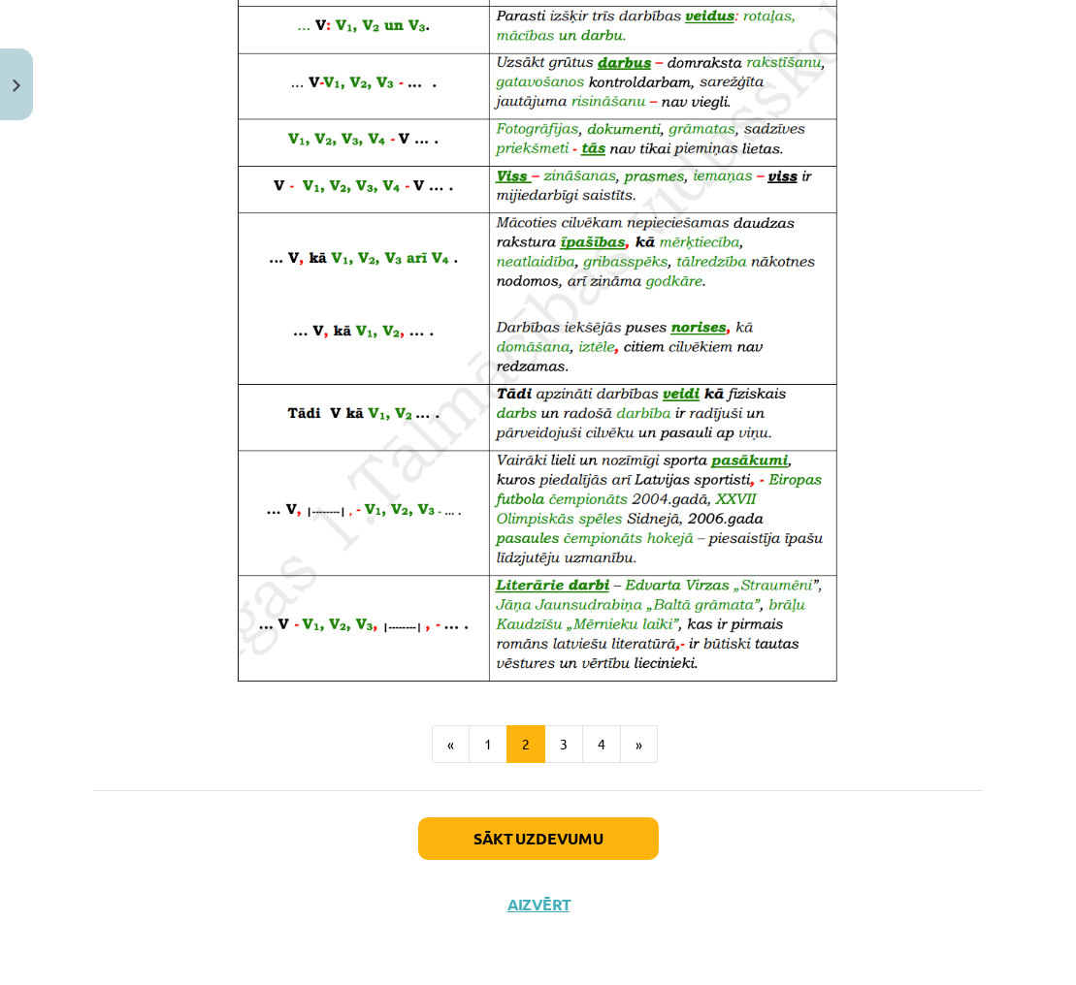
scroll to position [928, 0]
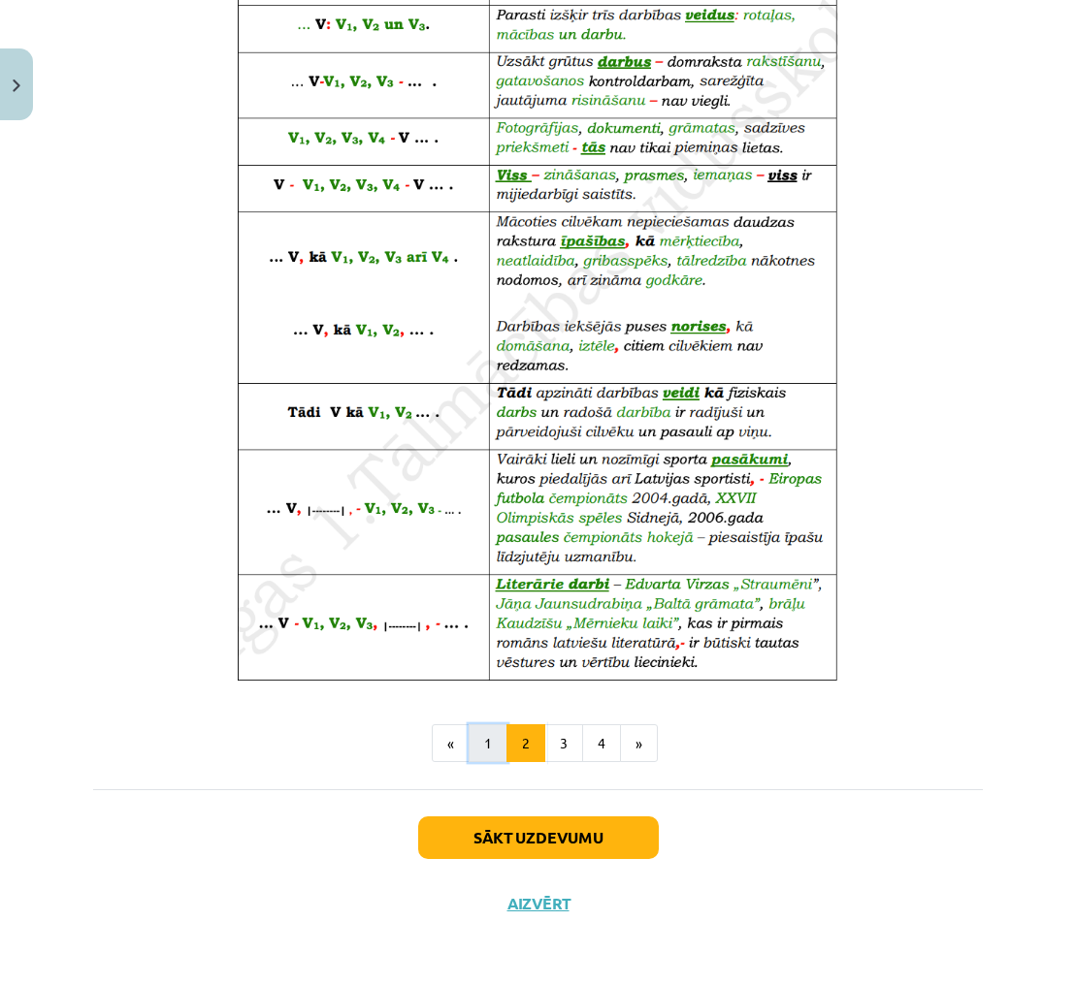
click at [487, 738] on button "1" at bounding box center [487, 744] width 39 height 39
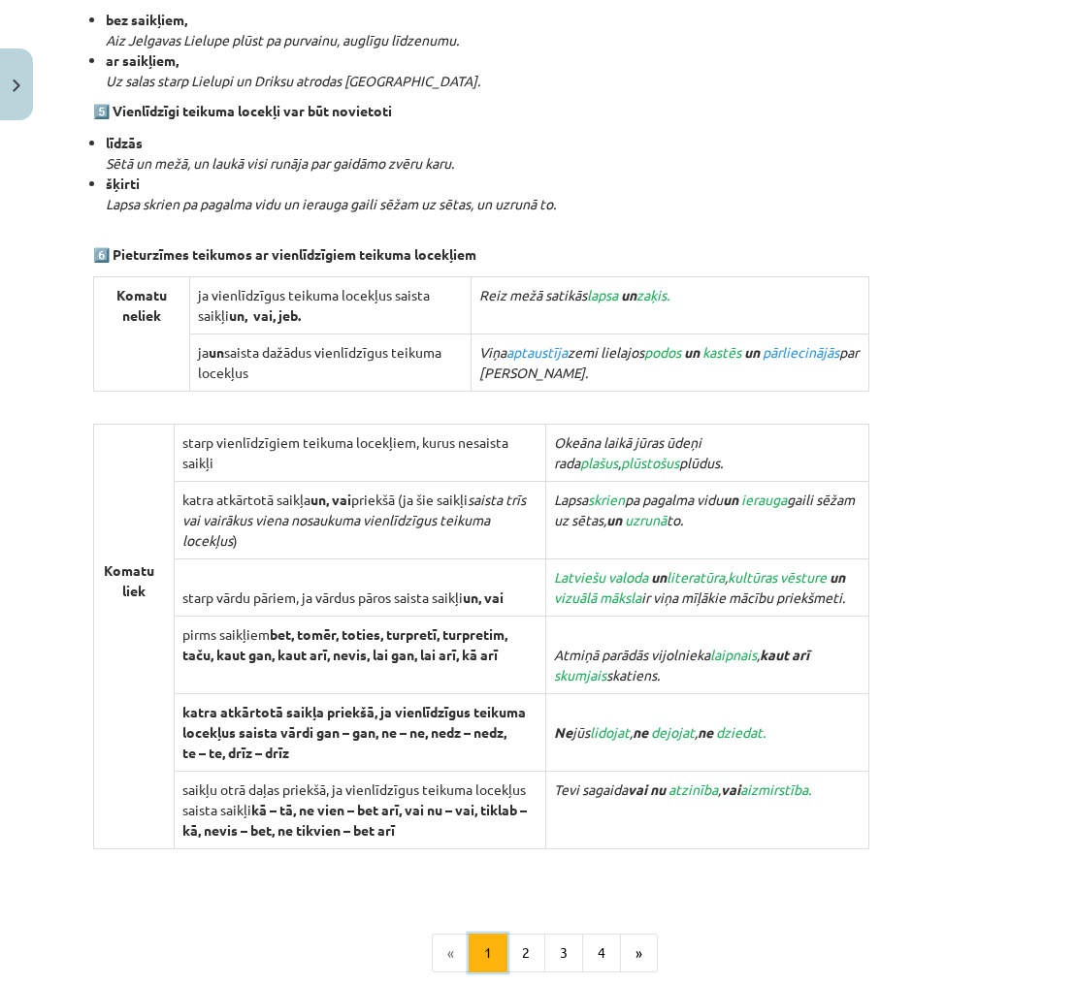
scroll to position [1690, 0]
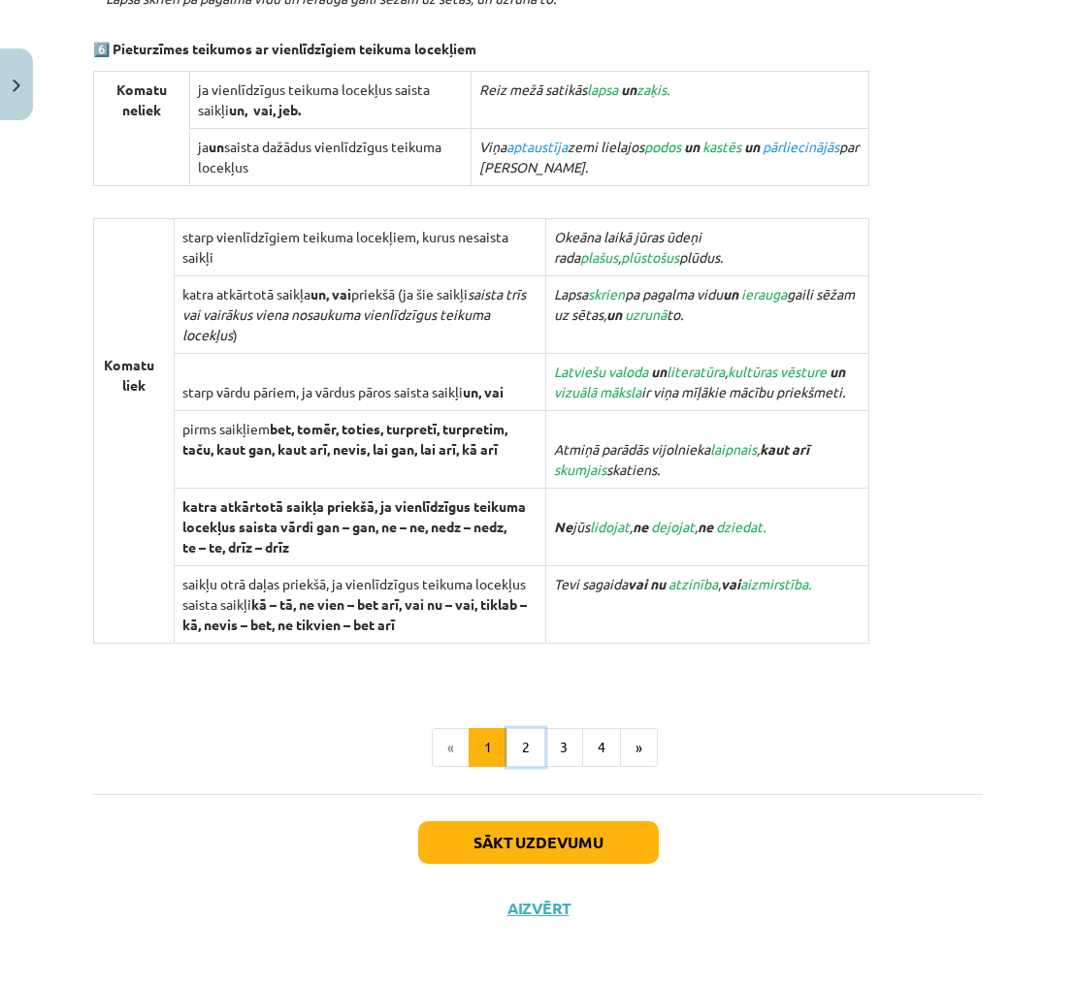
click at [520, 731] on button "2" at bounding box center [525, 747] width 39 height 39
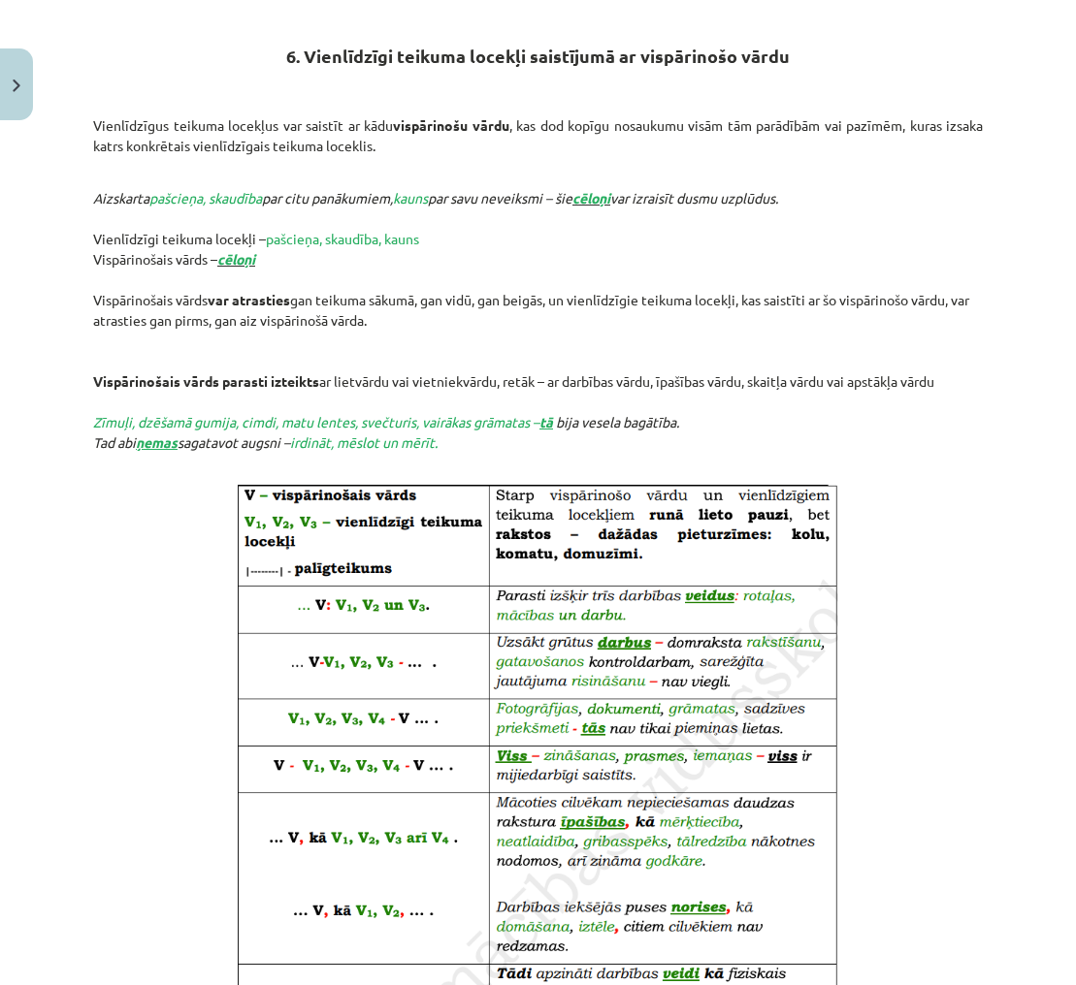
scroll to position [347, 0]
